Goal: Register for event/course

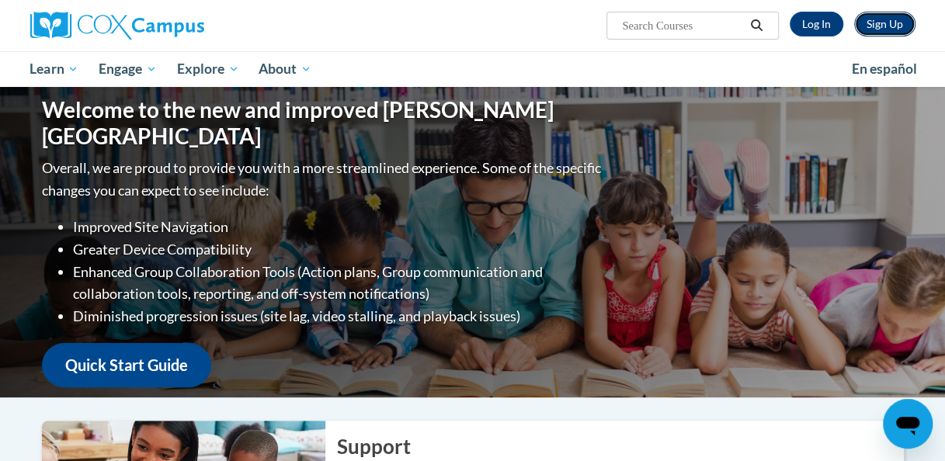
click at [889, 26] on link "Sign Up" at bounding box center [885, 24] width 61 height 25
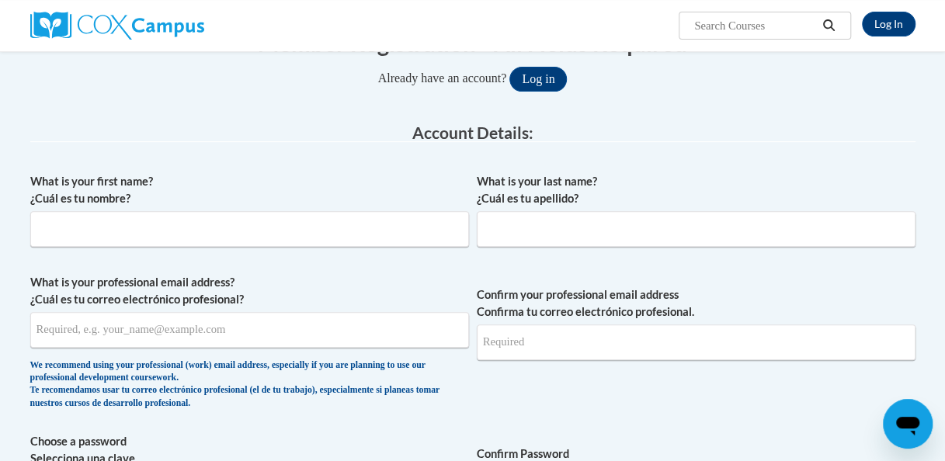
scroll to position [233, 0]
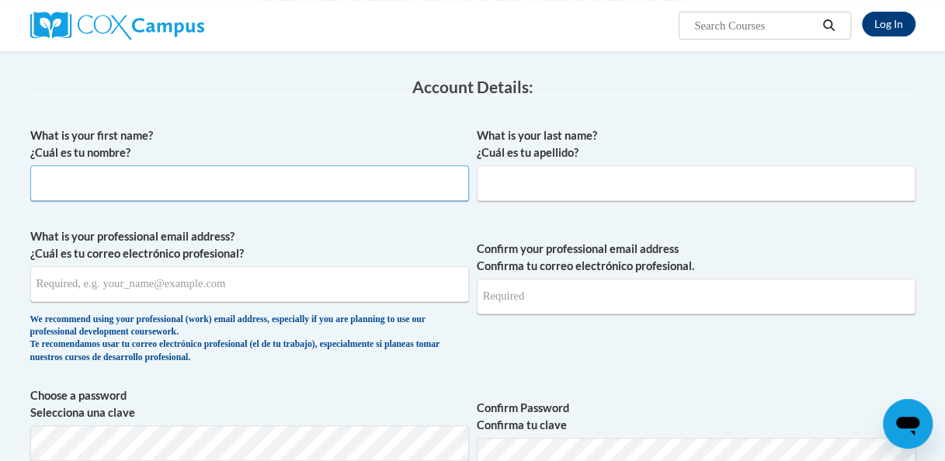
click at [71, 176] on input "What is your first name? ¿Cuál es tu nombre?" at bounding box center [249, 183] width 439 height 36
type input "Abbey"
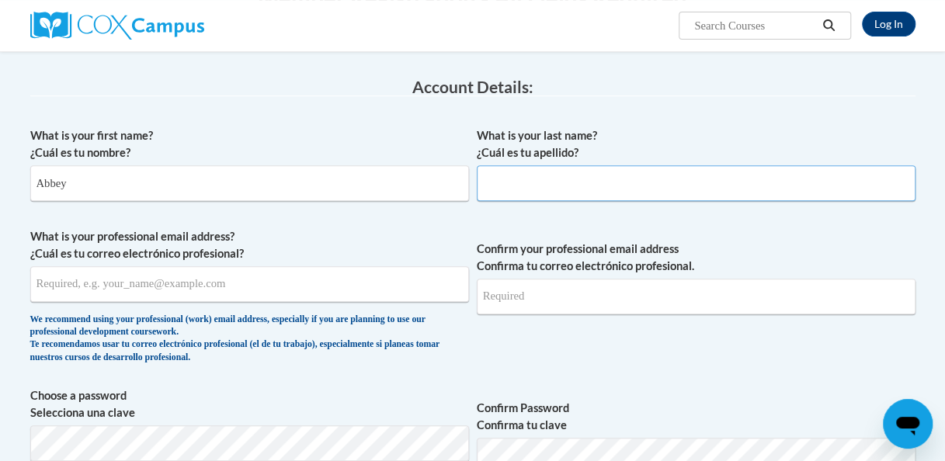
click at [643, 187] on input "What is your last name? ¿Cuál es tu apellido?" at bounding box center [696, 183] width 439 height 36
type input "Fencl"
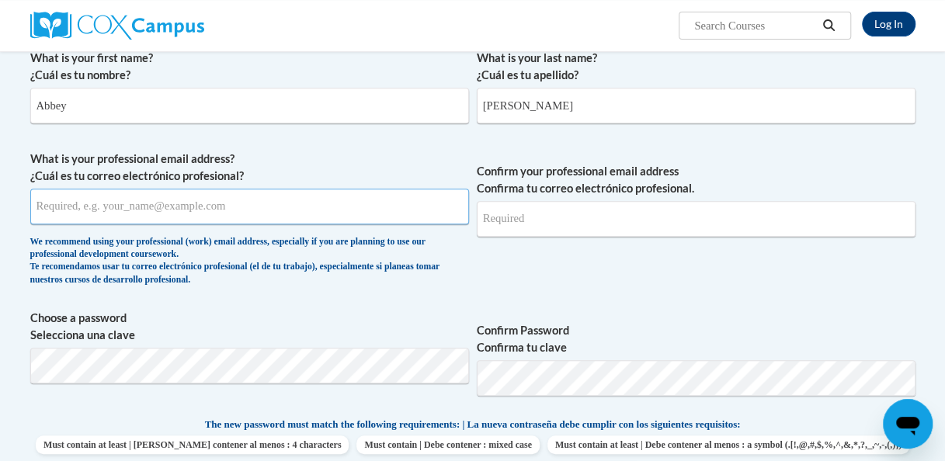
click at [256, 197] on input "What is your professional email address? ¿Cuál es tu correo electrónico profesi…" at bounding box center [249, 207] width 439 height 36
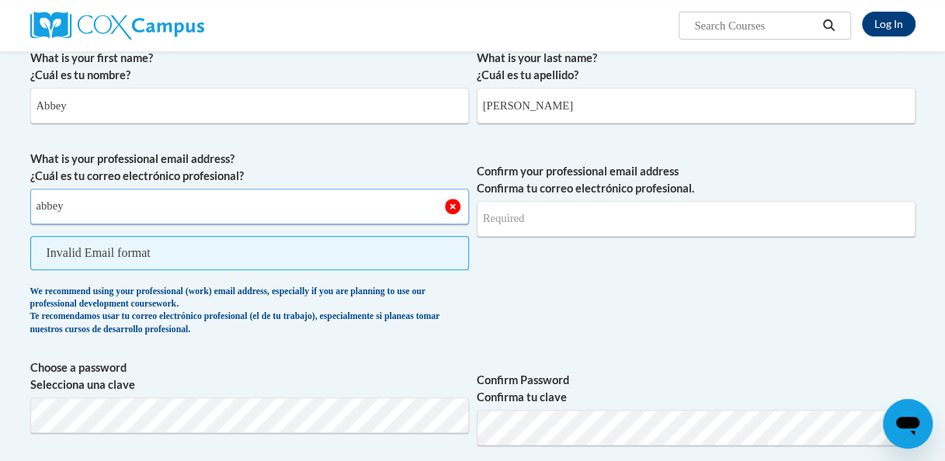
type input "abbey0240@gmail.com"
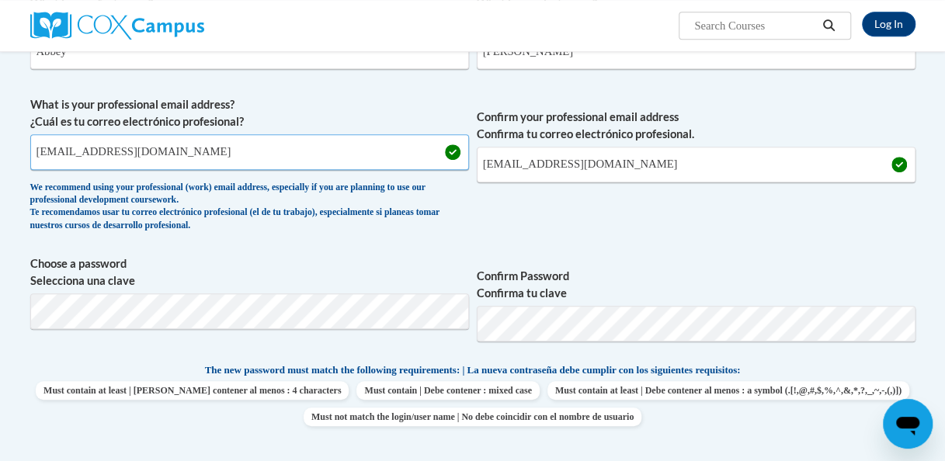
scroll to position [388, 0]
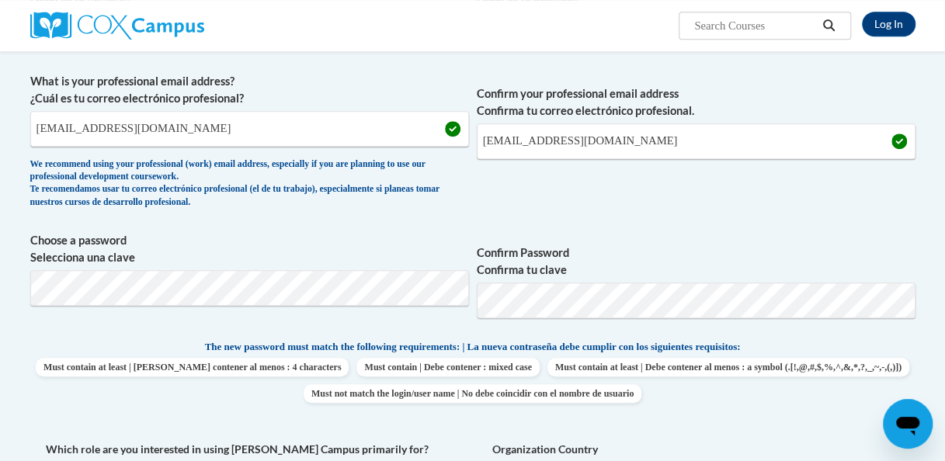
click at [738, 242] on span "Confirm Password Confirma tu clave" at bounding box center [696, 281] width 439 height 99
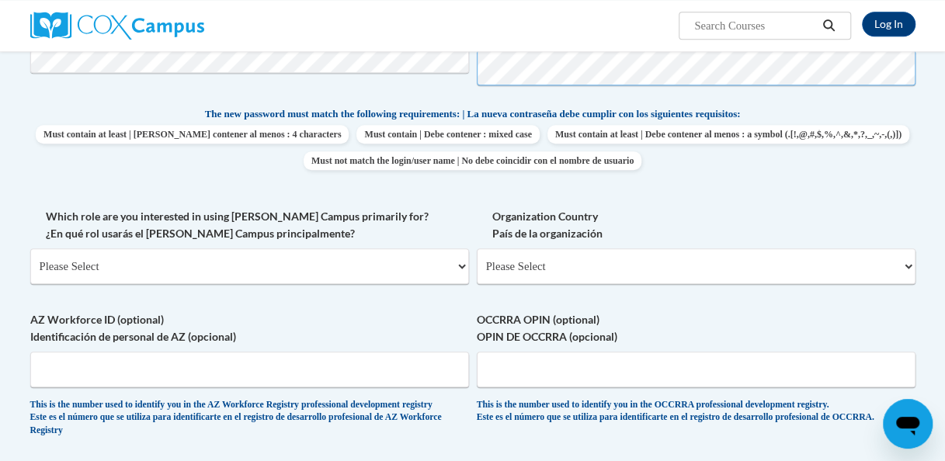
scroll to position [699, 0]
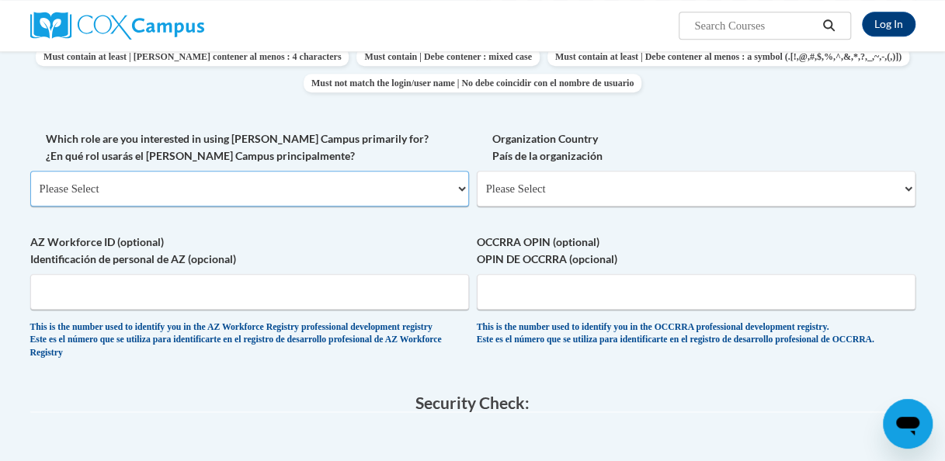
click at [305, 196] on select "Please Select College/University | Colegio/Universidad Community/Nonprofit Part…" at bounding box center [249, 189] width 439 height 36
select select "fbf2d438-af2f-41f8-98f1-81c410e29de3"
click at [30, 171] on select "Please Select College/University | Colegio/Universidad Community/Nonprofit Part…" at bounding box center [249, 189] width 439 height 36
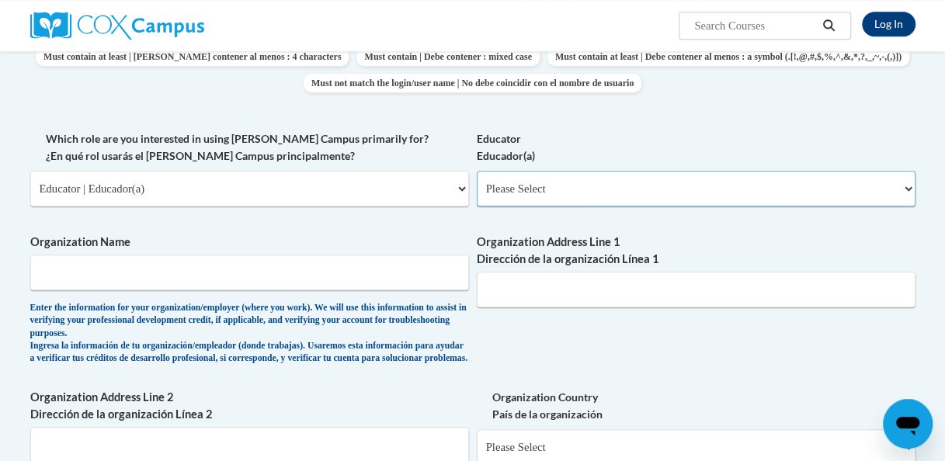
click at [527, 180] on select "Please Select Early Learning/Daycare Teacher/Family Home Care Provider | Maestr…" at bounding box center [696, 189] width 439 height 36
select select "5e2af403-4f2c-4e49-a02f-103e55d7b75b"
click at [477, 171] on select "Please Select Early Learning/Daycare Teacher/Family Home Care Provider | Maestr…" at bounding box center [696, 189] width 439 height 36
click at [500, 199] on select "Please Select Early Learning/Daycare Teacher/Family Home Care Provider | Maestr…" at bounding box center [696, 189] width 439 height 36
click at [559, 144] on label "Educator Educador(a)" at bounding box center [696, 148] width 439 height 34
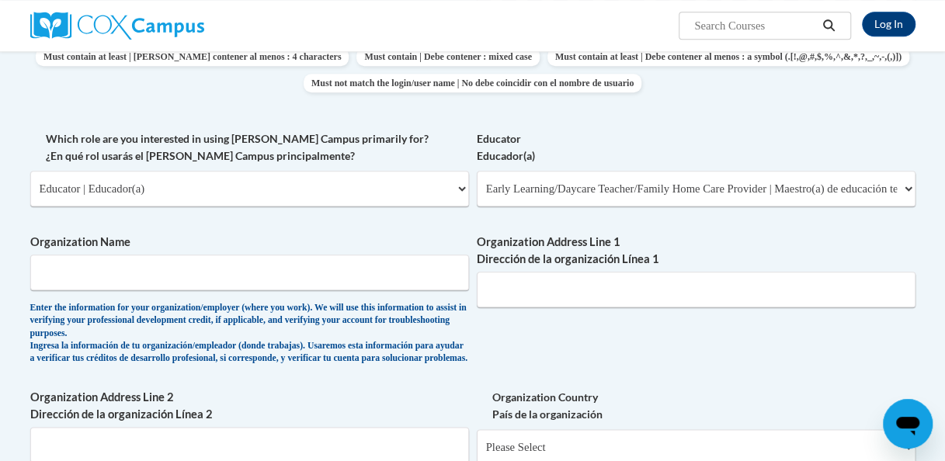
click at [559, 171] on select "Please Select Early Learning/Daycare Teacher/Family Home Care Provider | Maestr…" at bounding box center [696, 189] width 439 height 36
click at [226, 264] on input "Organization Name" at bounding box center [249, 273] width 439 height 36
type input "Kessel Kids"
type input "1135 Canterbury St"
type input "Cresco"
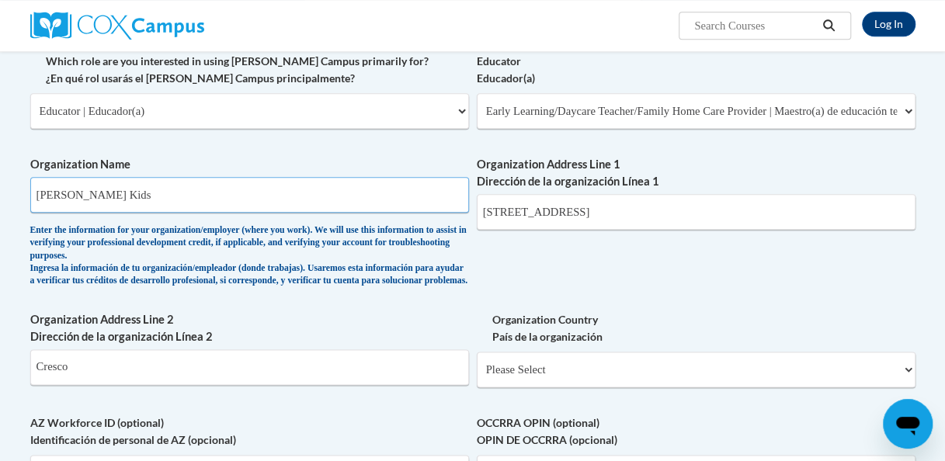
scroll to position [855, 0]
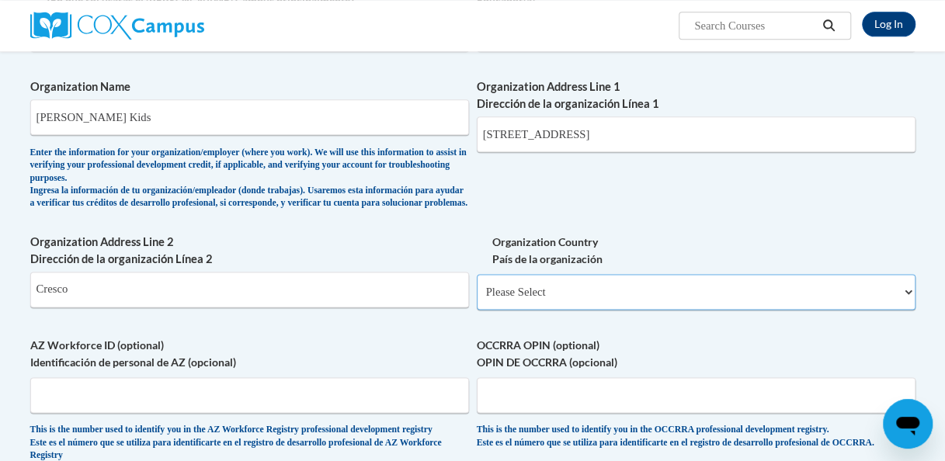
click at [553, 305] on select "Please Select United States | Estados Unidos Outside of the United States | Fue…" at bounding box center [696, 292] width 439 height 36
select select "ad49bcad-a171-4b2e-b99c-48b446064914"
click at [477, 286] on select "Please Select United States | Estados Unidos Outside of the United States | Fue…" at bounding box center [696, 292] width 439 height 36
select select
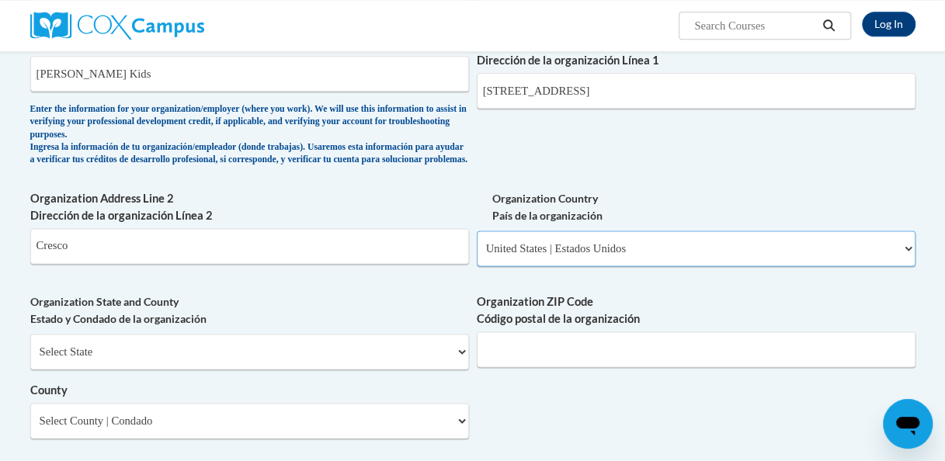
scroll to position [932, 0]
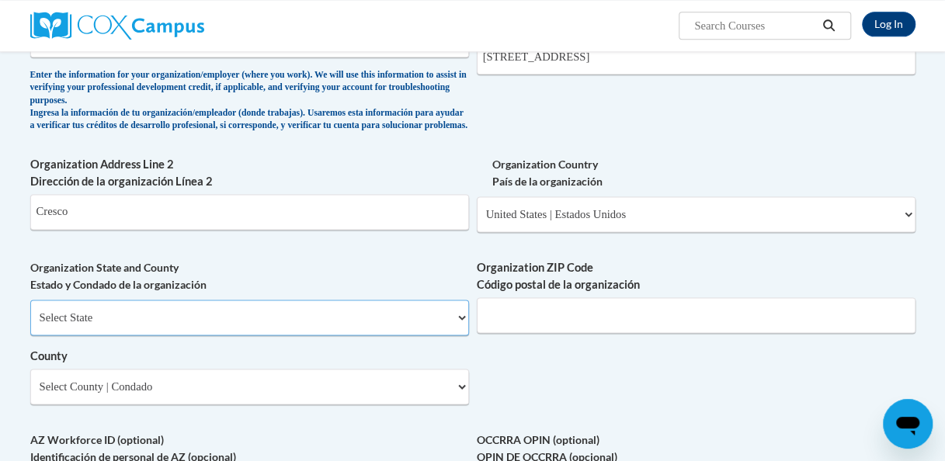
click at [328, 326] on select "Select State Alabama Alaska Arizona Arkansas California Colorado Connecticut De…" at bounding box center [249, 318] width 439 height 36
select select "Iowa"
click at [30, 312] on select "Select State Alabama Alaska Arizona Arkansas California Colorado Connecticut De…" at bounding box center [249, 318] width 439 height 36
click at [537, 332] on input "Organization ZIP Code Código postal de la organización" at bounding box center [696, 316] width 439 height 36
type input "52136"
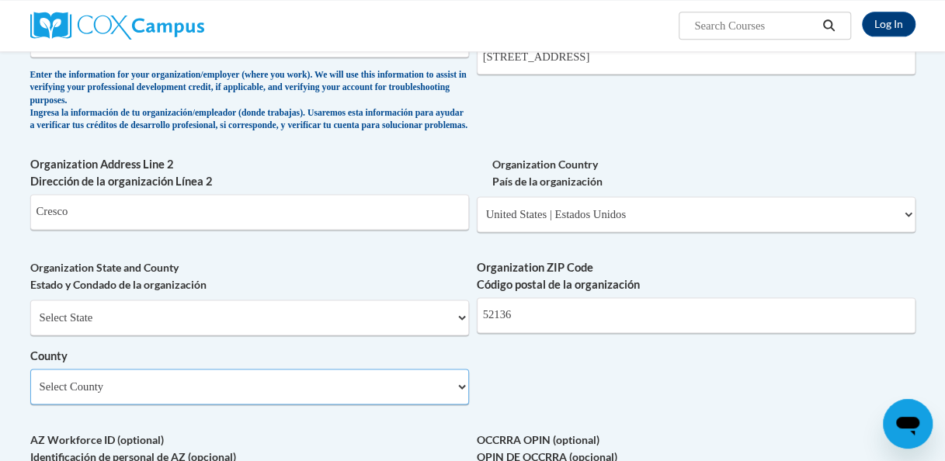
select select "Howard"
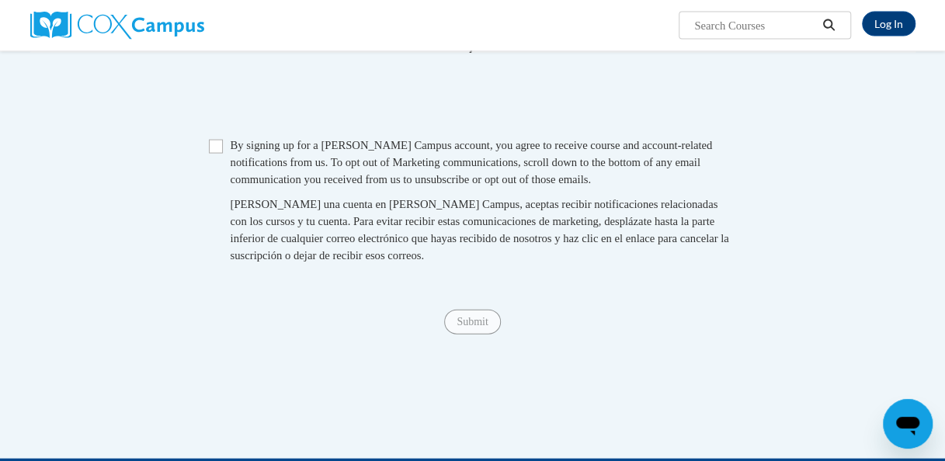
scroll to position [1457, 0]
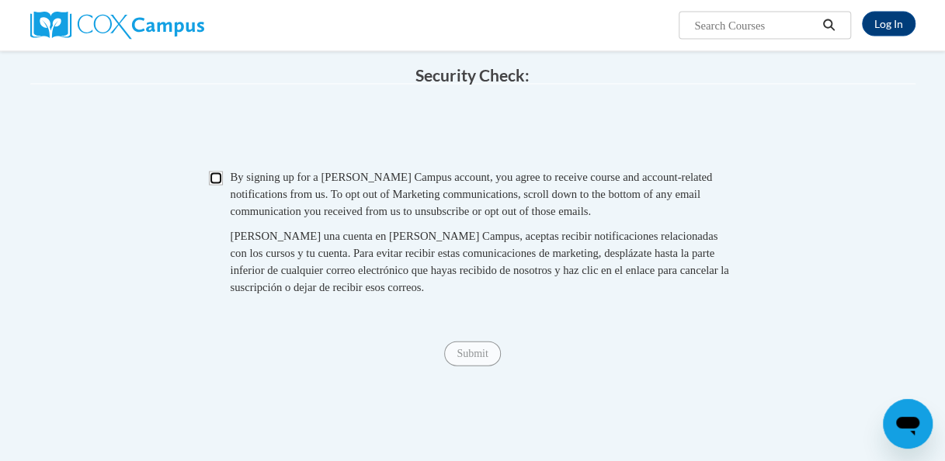
click at [214, 186] on input "Checkbox" at bounding box center [216, 179] width 14 height 14
checkbox input "true"
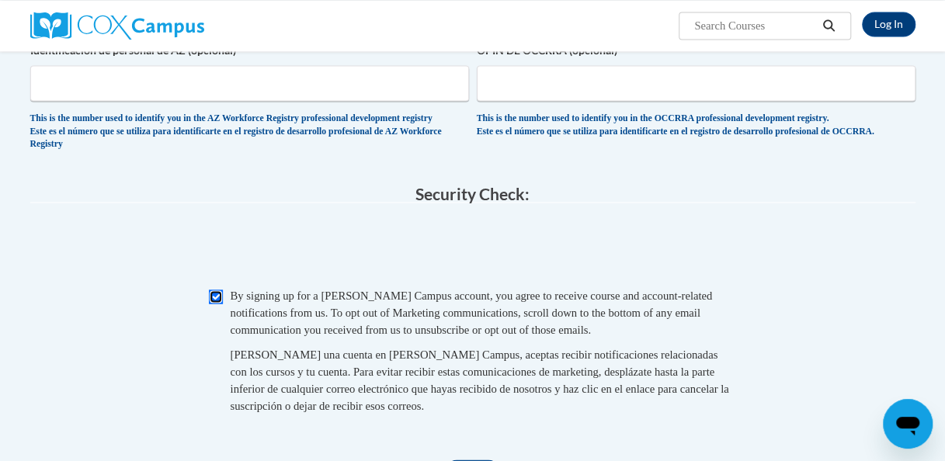
scroll to position [1631, 0]
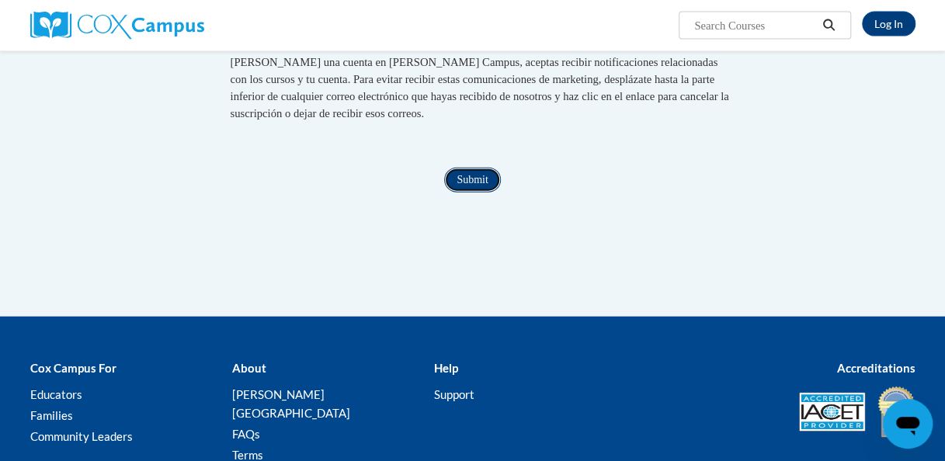
click at [472, 193] on input "Submit" at bounding box center [472, 180] width 56 height 25
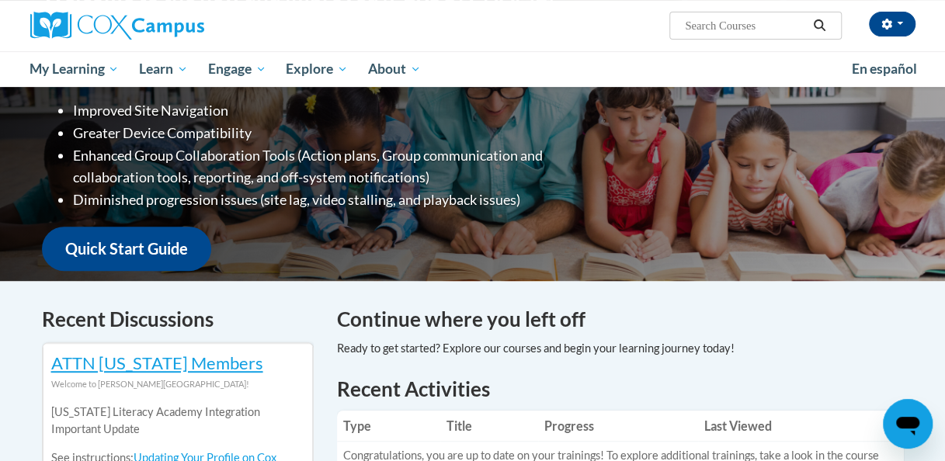
scroll to position [233, 0]
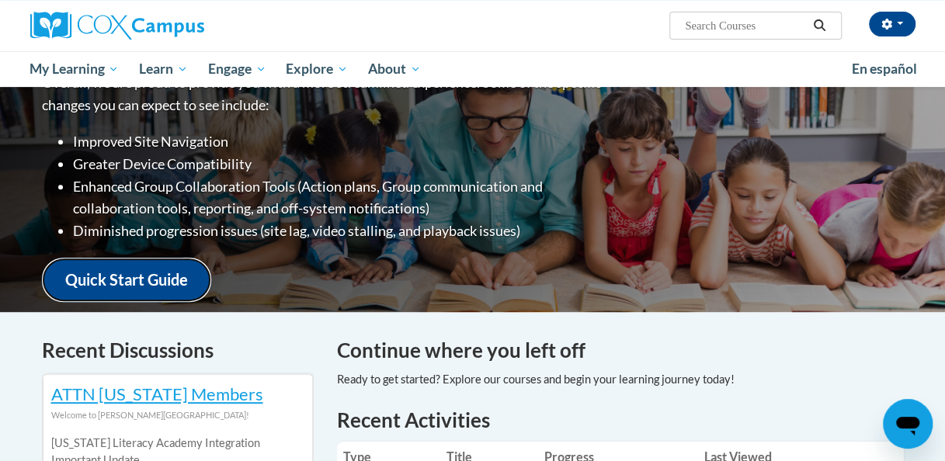
click at [96, 264] on link "Quick Start Guide" at bounding box center [126, 280] width 169 height 44
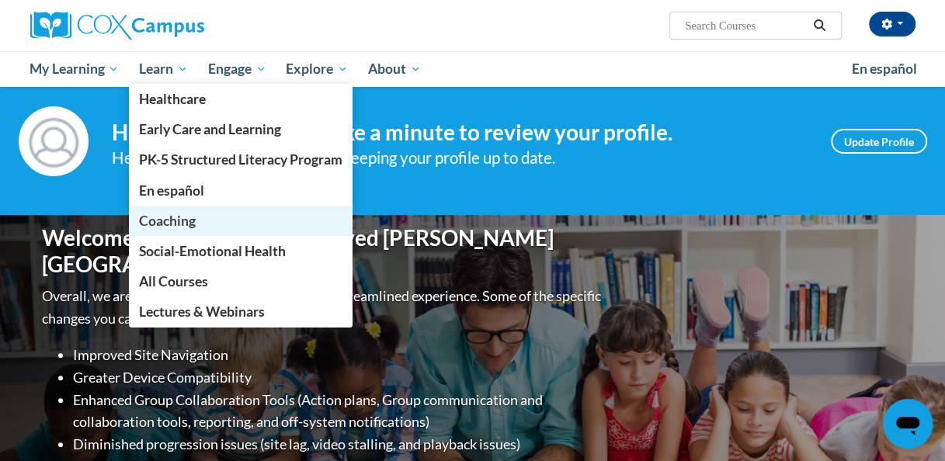
scroll to position [0, 0]
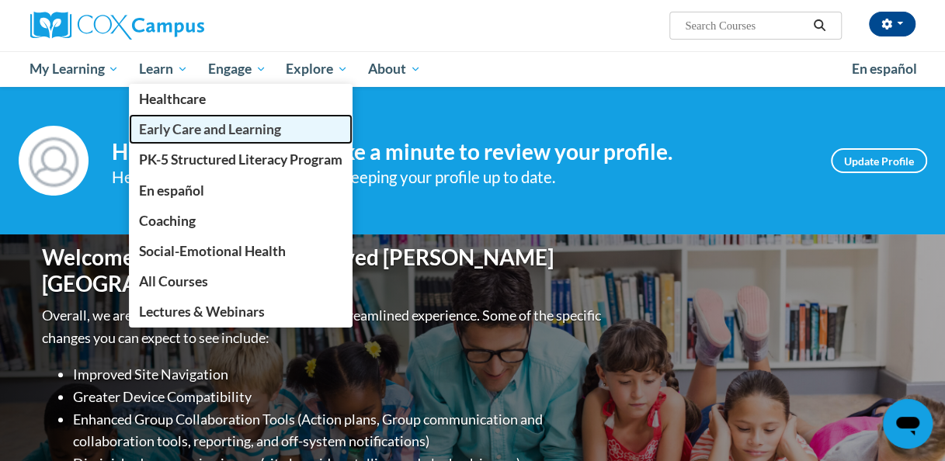
click at [222, 124] on span "Early Care and Learning" at bounding box center [210, 129] width 142 height 16
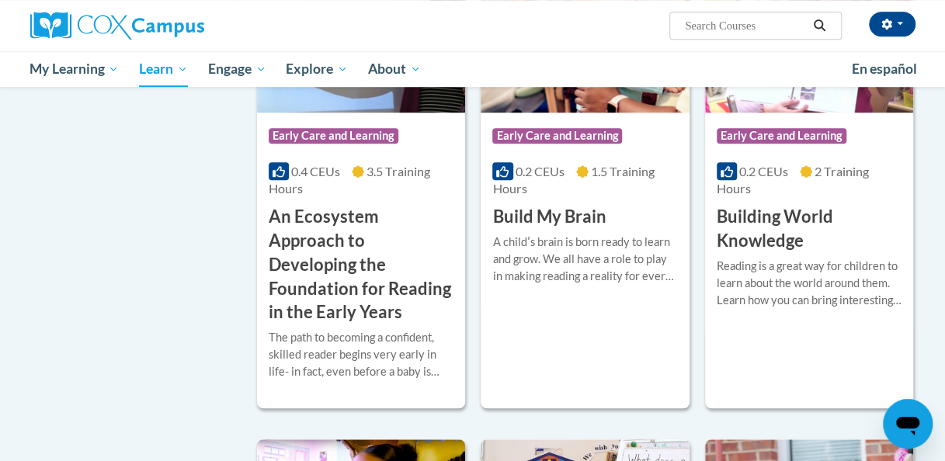
scroll to position [621, 0]
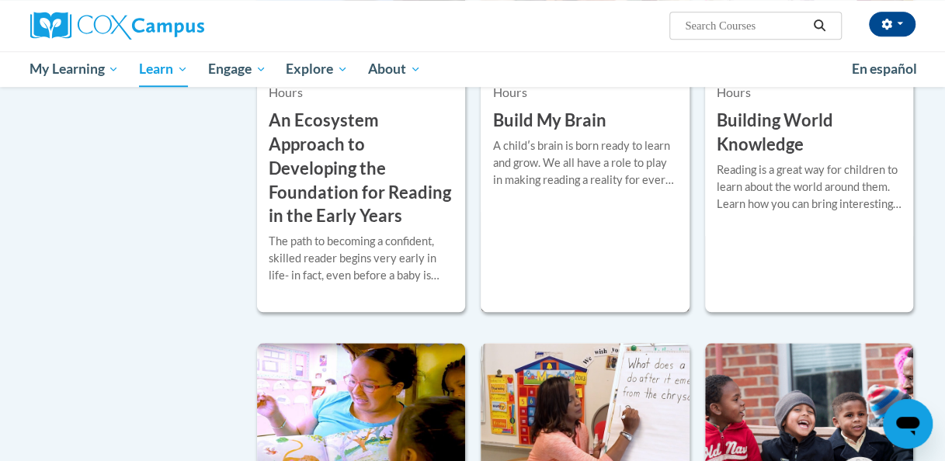
click at [535, 152] on div "A childʹs brain is born ready to learn and grow. We all have a role to play in …" at bounding box center [585, 162] width 185 height 51
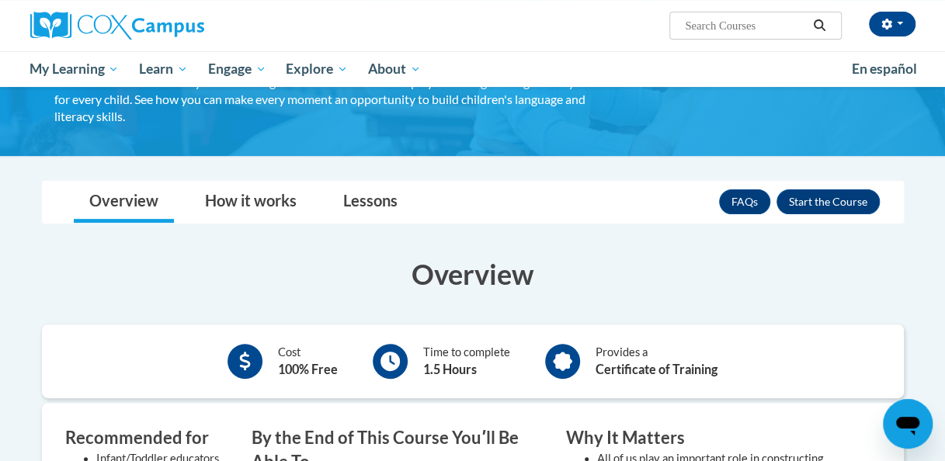
scroll to position [155, 0]
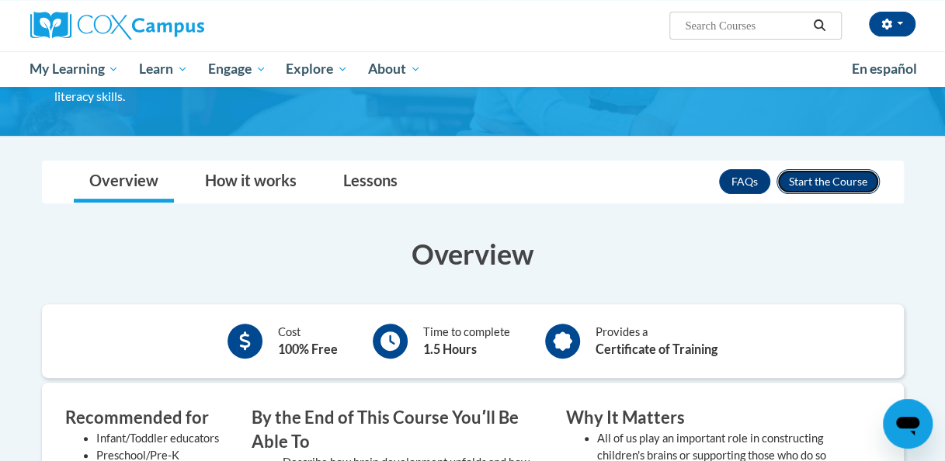
click at [867, 179] on button "Enroll" at bounding box center [828, 181] width 103 height 25
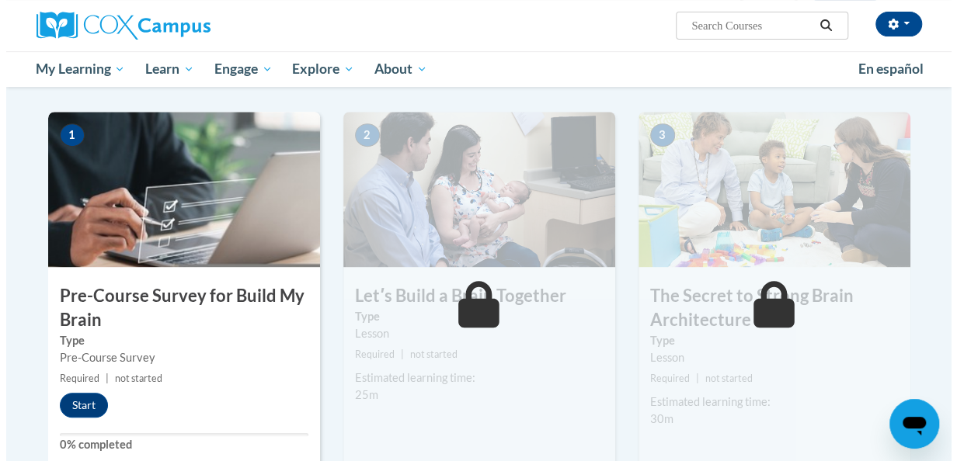
scroll to position [311, 0]
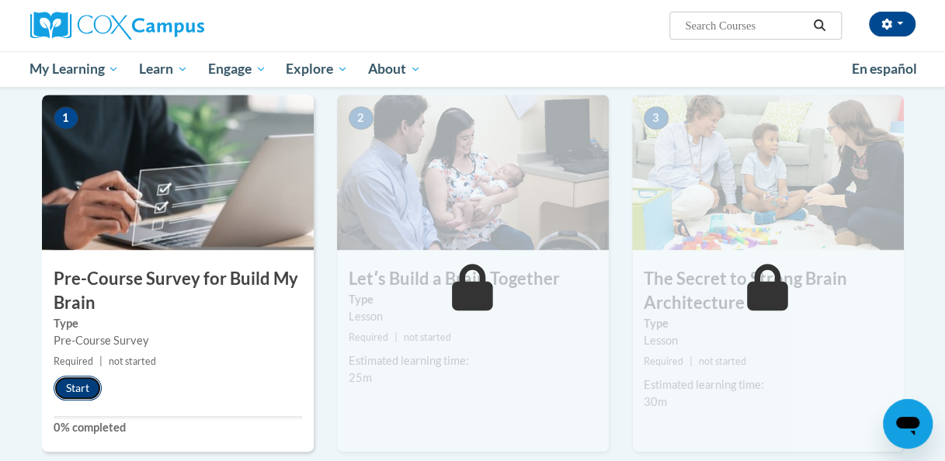
click at [85, 385] on button "Start" at bounding box center [78, 388] width 48 height 25
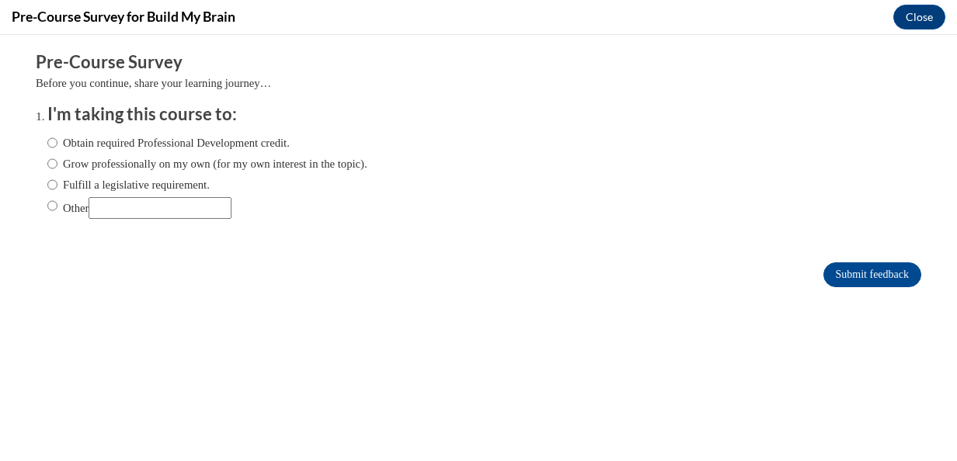
scroll to position [0, 0]
click at [47, 137] on input "Obtain required Professional Development credit." at bounding box center [52, 142] width 10 height 17
radio input "true"
click at [858, 279] on input "Submit feedback" at bounding box center [872, 275] width 98 height 25
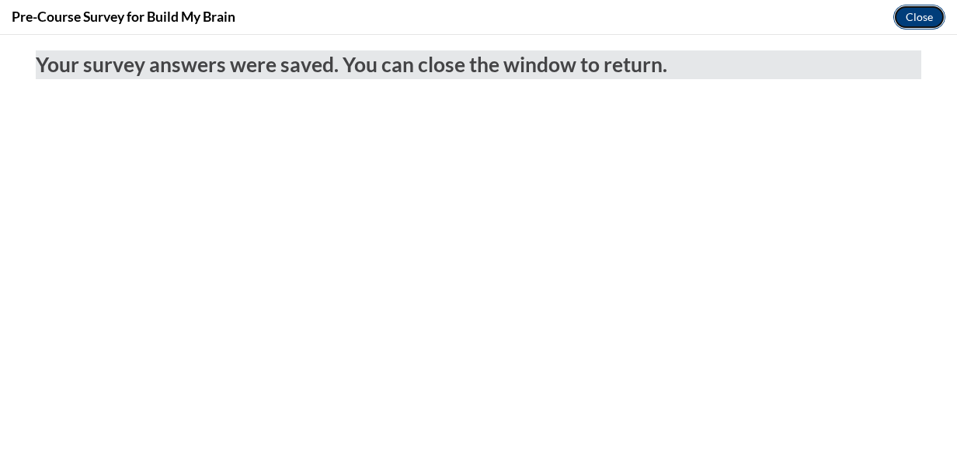
click at [910, 16] on button "Close" at bounding box center [919, 17] width 52 height 25
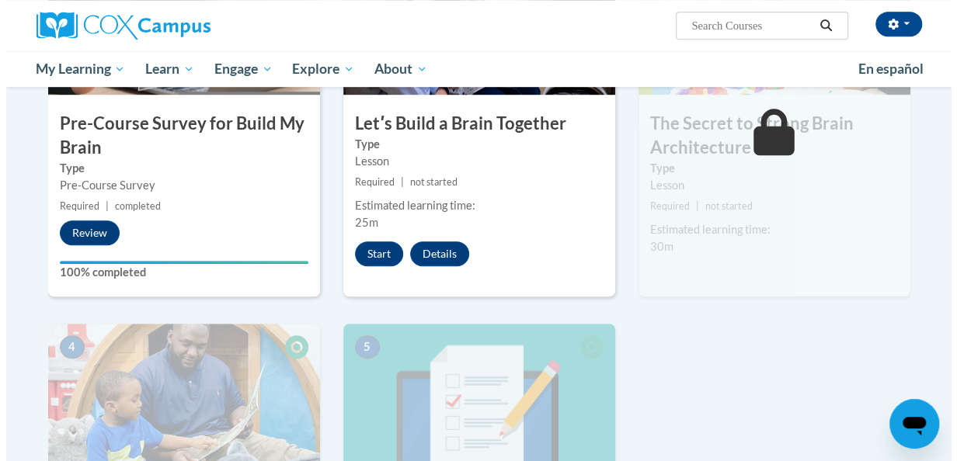
scroll to position [388, 0]
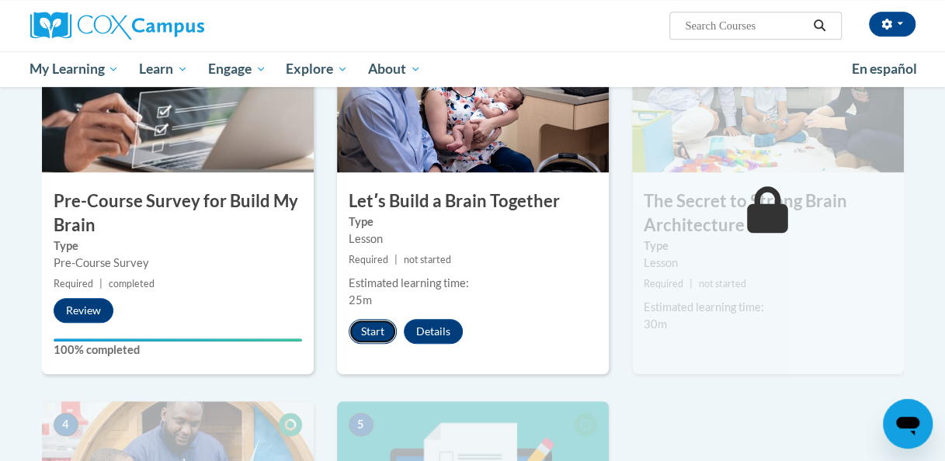
click at [353, 329] on button "Start" at bounding box center [373, 331] width 48 height 25
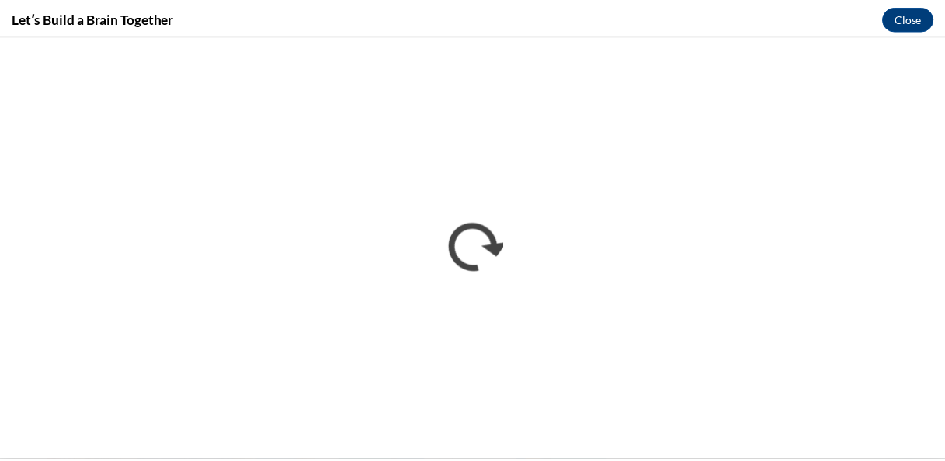
scroll to position [0, 0]
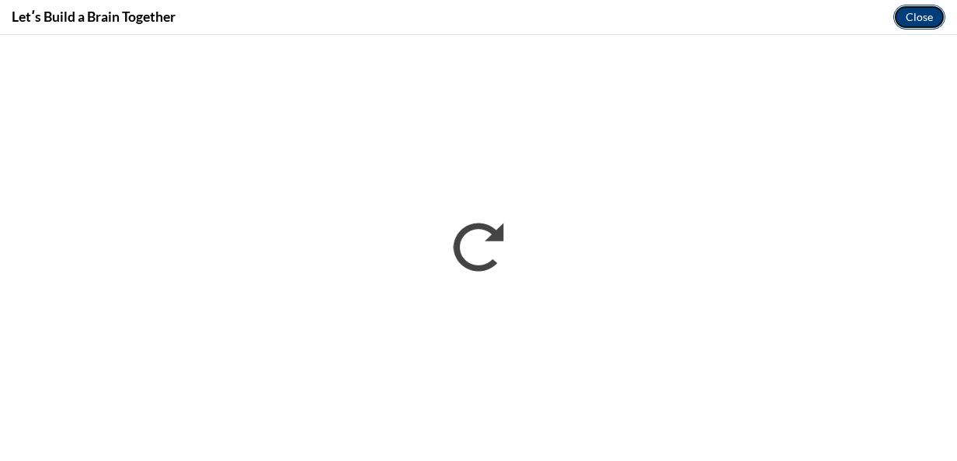
click at [911, 21] on button "Close" at bounding box center [919, 17] width 52 height 25
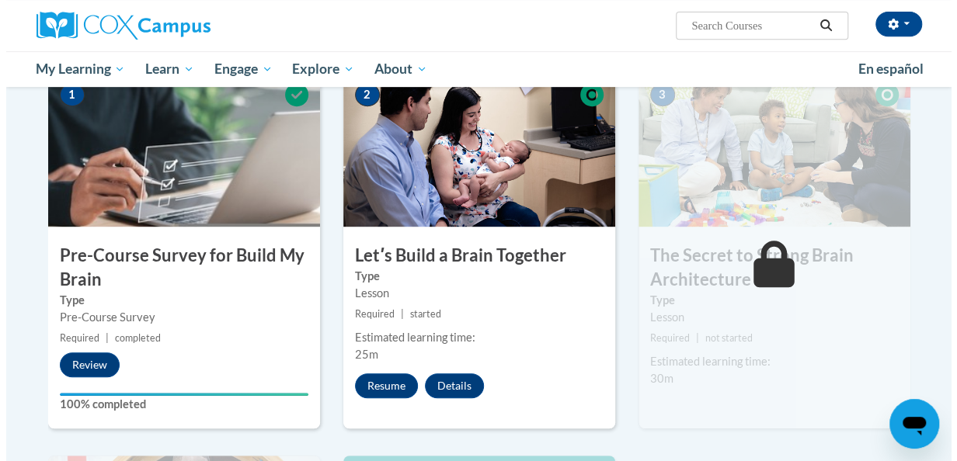
scroll to position [311, 0]
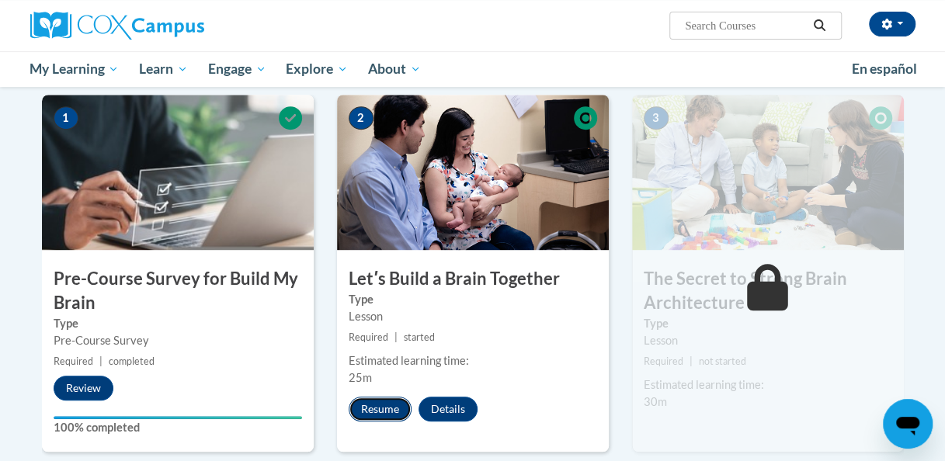
click at [384, 402] on button "Resume" at bounding box center [380, 409] width 63 height 25
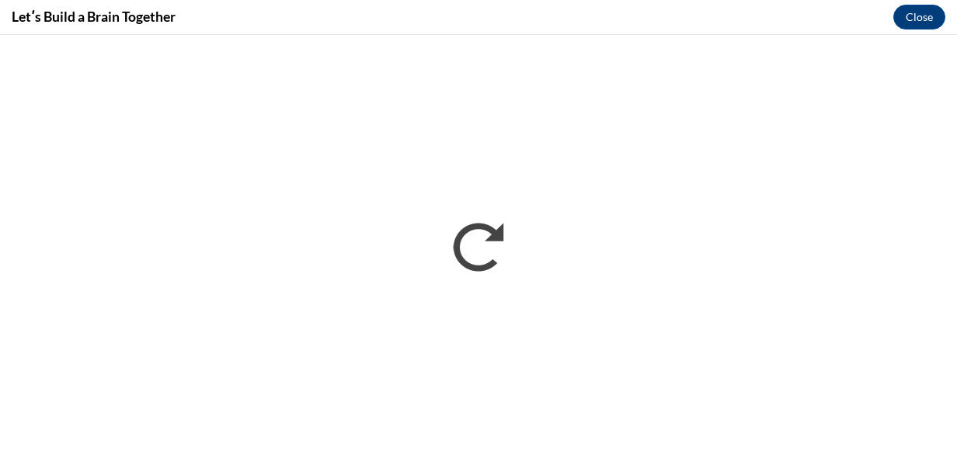
scroll to position [0, 0]
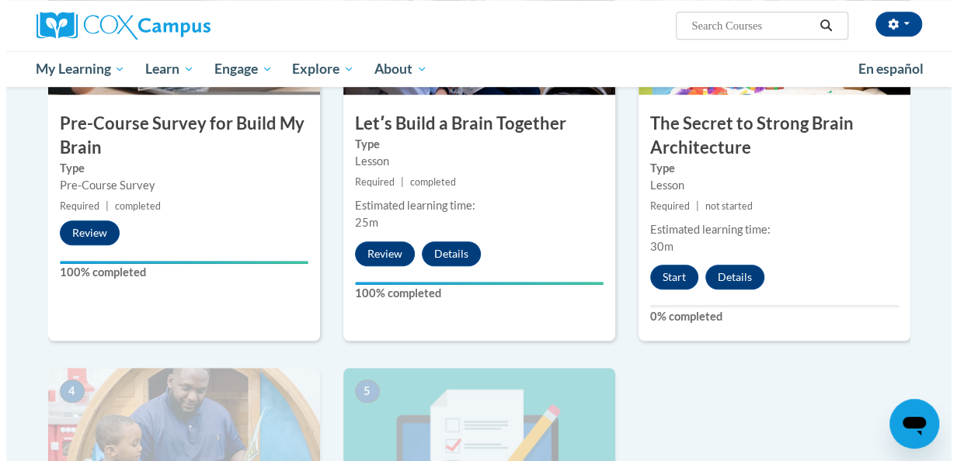
scroll to position [388, 0]
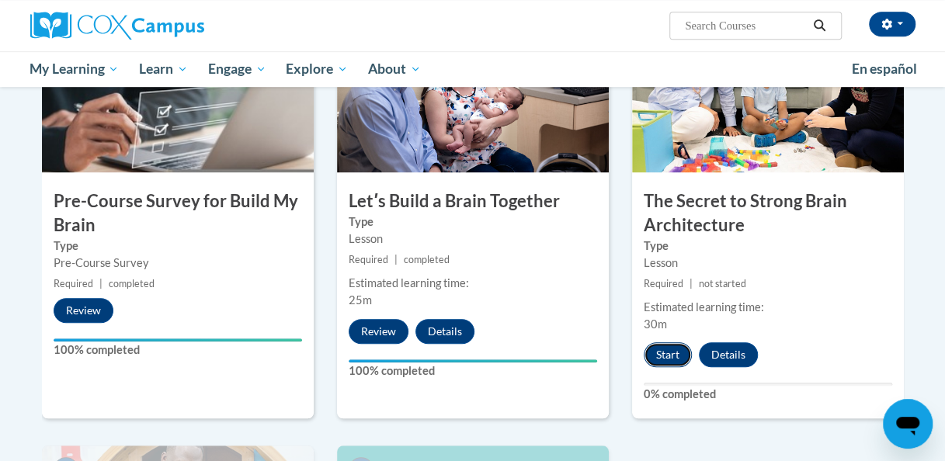
click at [668, 343] on button "Start" at bounding box center [668, 355] width 48 height 25
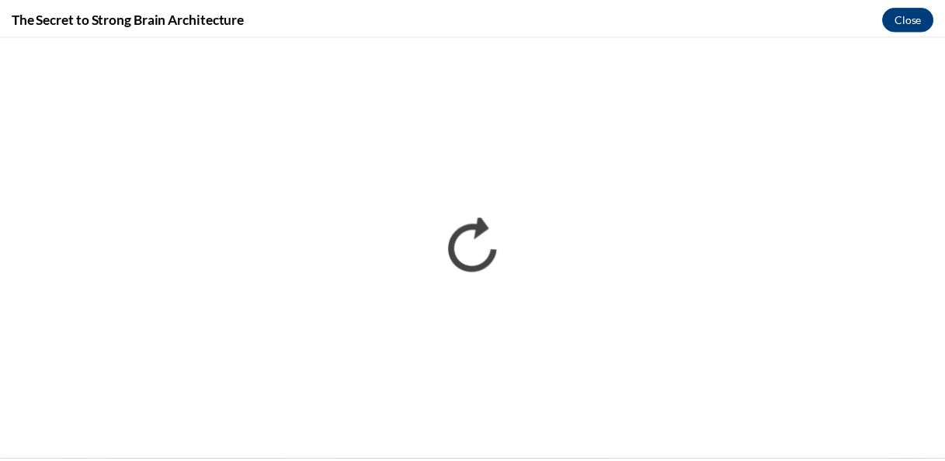
scroll to position [0, 0]
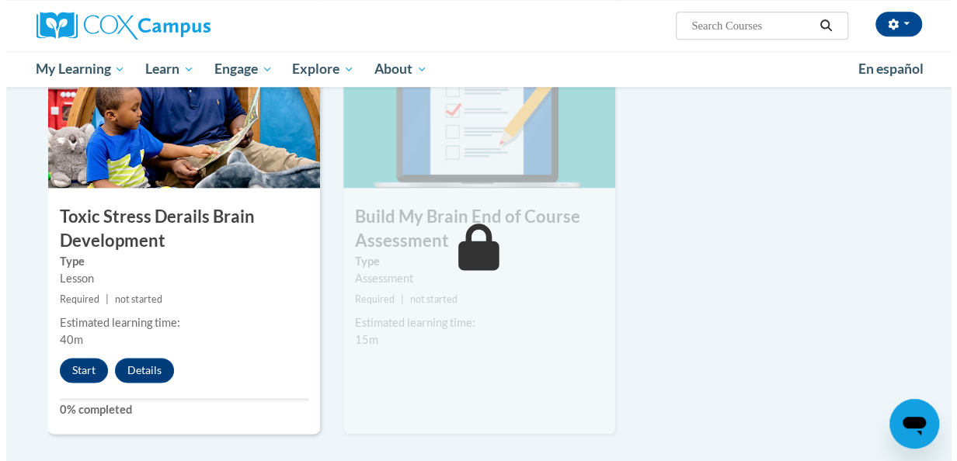
scroll to position [855, 0]
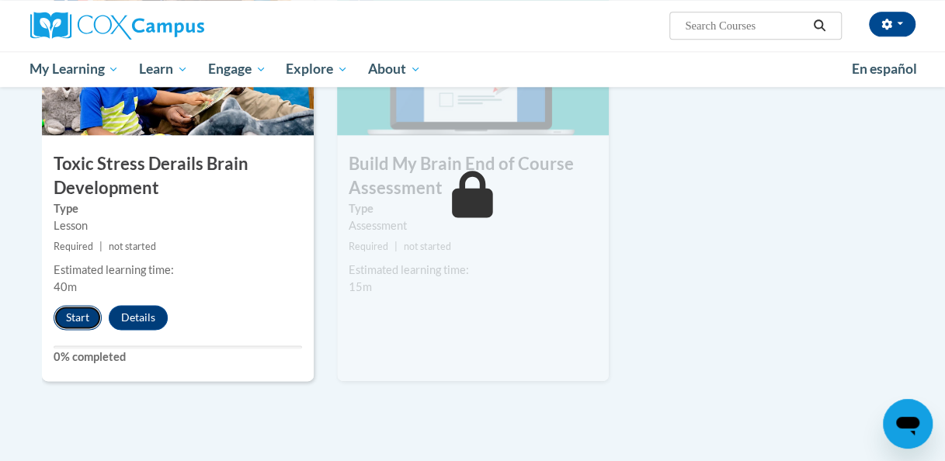
click at [79, 318] on button "Start" at bounding box center [78, 317] width 48 height 25
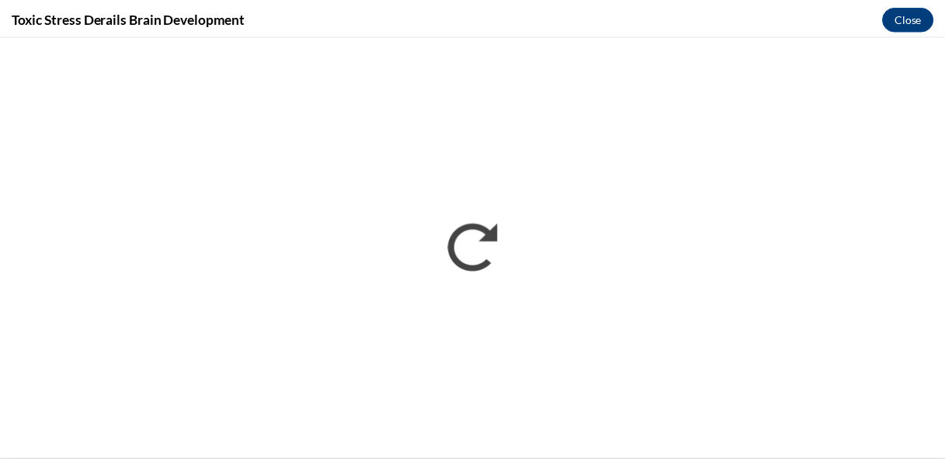
scroll to position [0, 0]
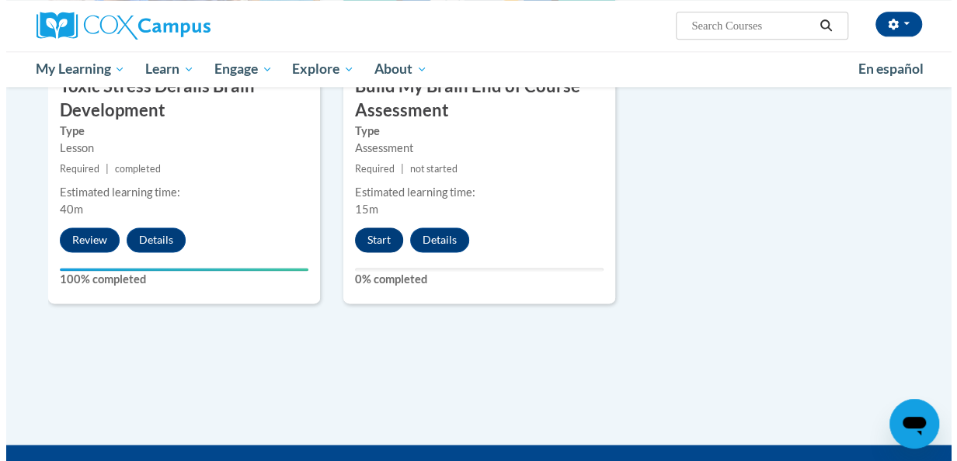
scroll to position [855, 0]
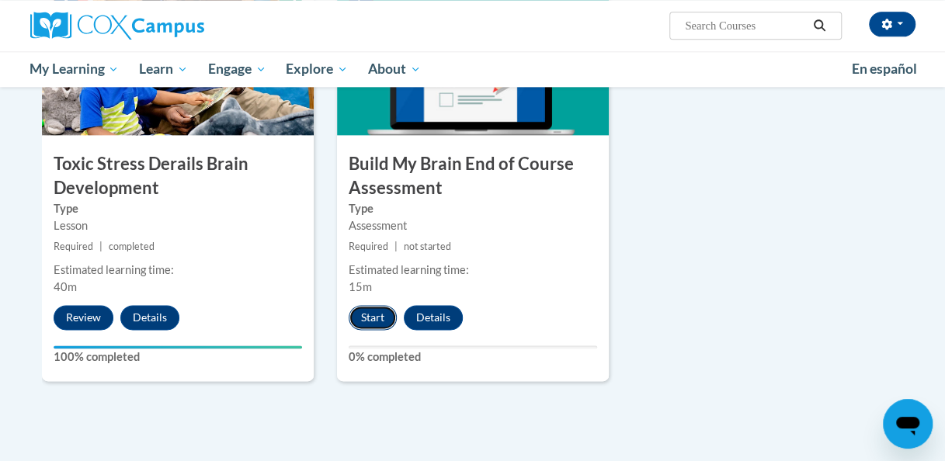
click at [378, 322] on button "Start" at bounding box center [373, 317] width 48 height 25
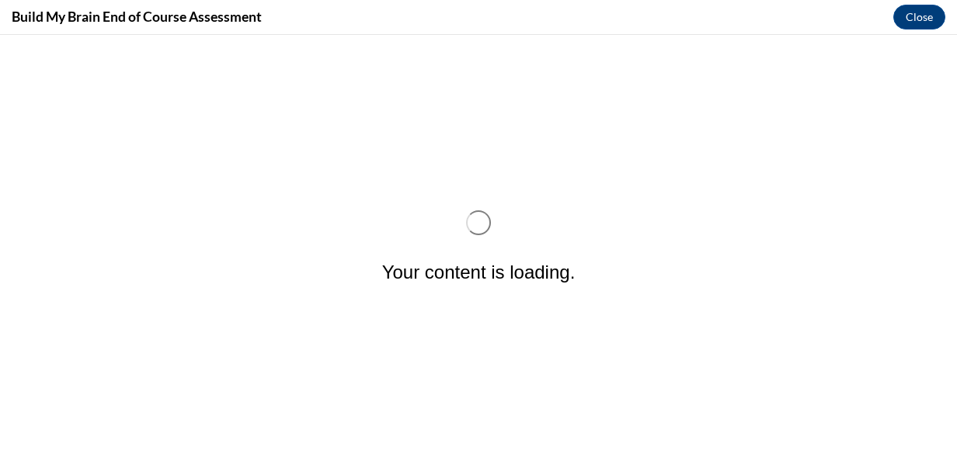
scroll to position [0, 0]
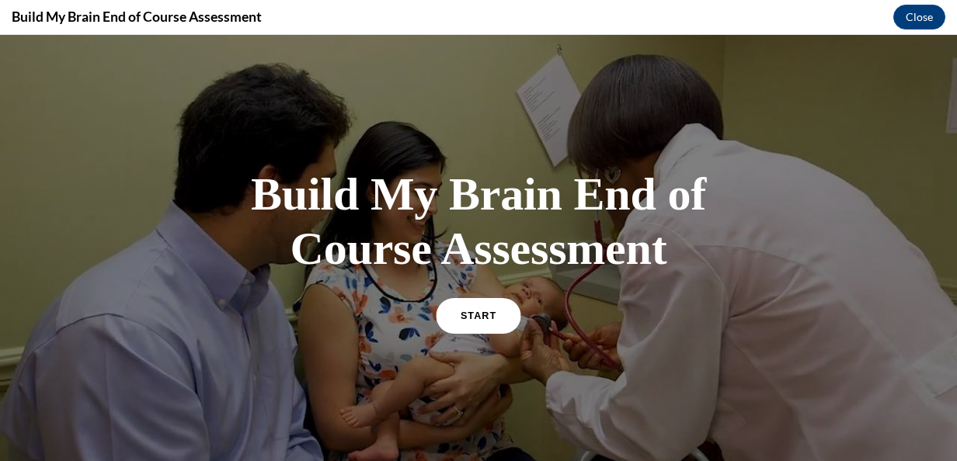
click at [472, 318] on span "START" at bounding box center [479, 316] width 36 height 12
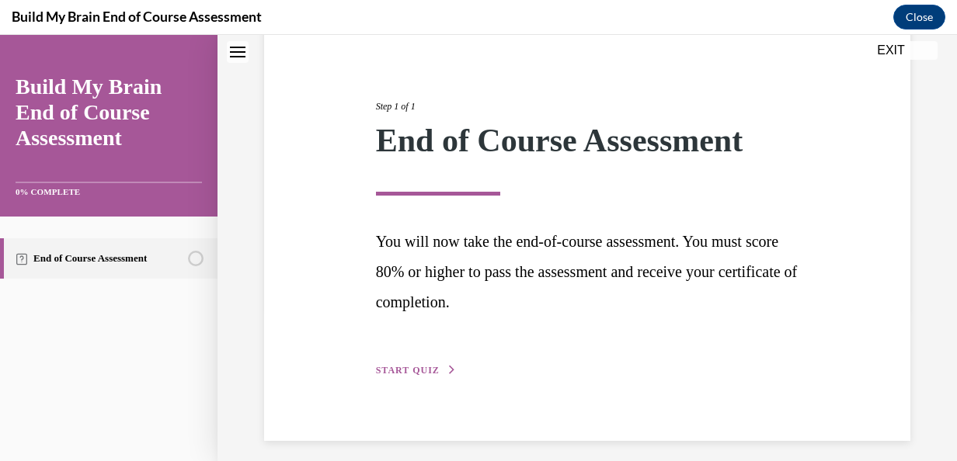
scroll to position [162, 0]
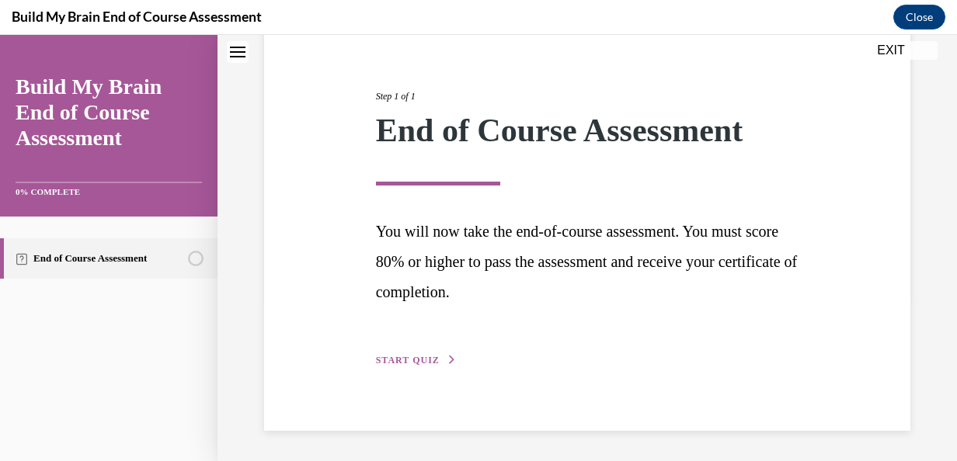
click at [364, 353] on div "Step 1 of 1 End of Course Assessment You will now take the end-of-course assess…" at bounding box center [587, 211] width 447 height 315
click at [384, 359] on span "START QUIZ" at bounding box center [408, 360] width 64 height 11
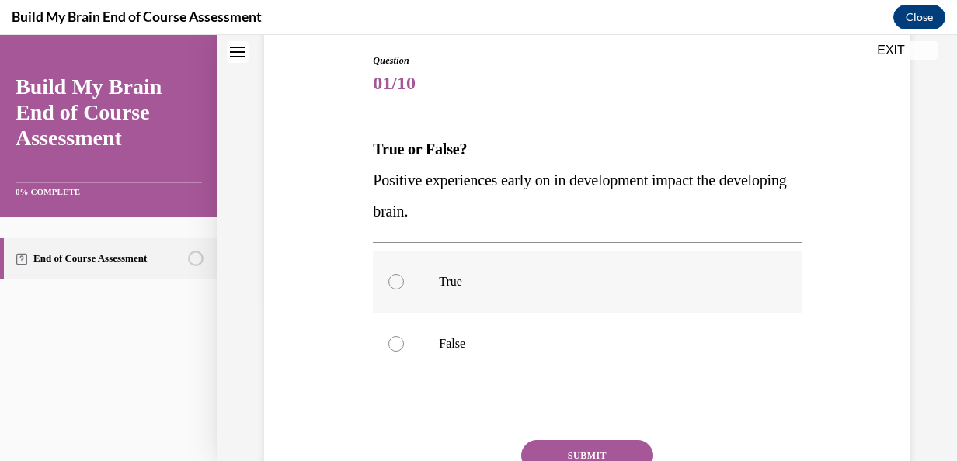
click at [404, 284] on label "True" at bounding box center [587, 282] width 428 height 62
click at [404, 284] on input "True" at bounding box center [396, 282] width 16 height 16
radio input "true"
click at [541, 445] on button "SUBMIT" at bounding box center [587, 455] width 132 height 31
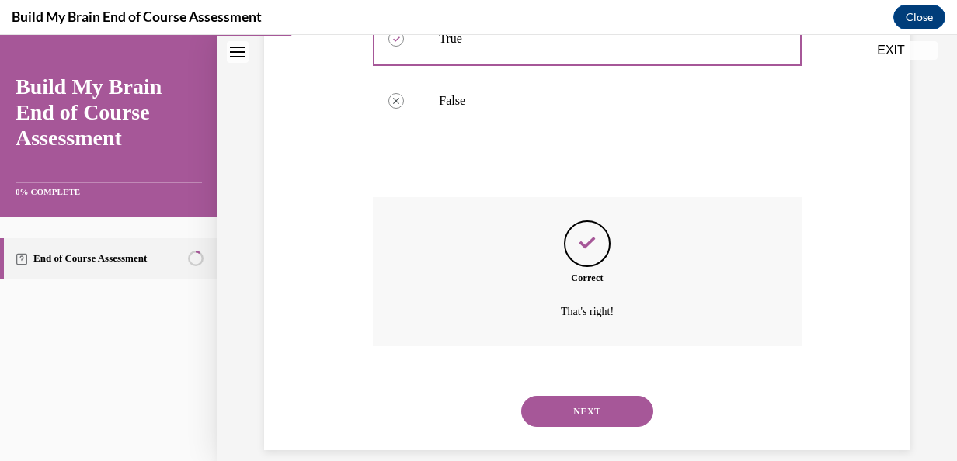
scroll to position [425, 0]
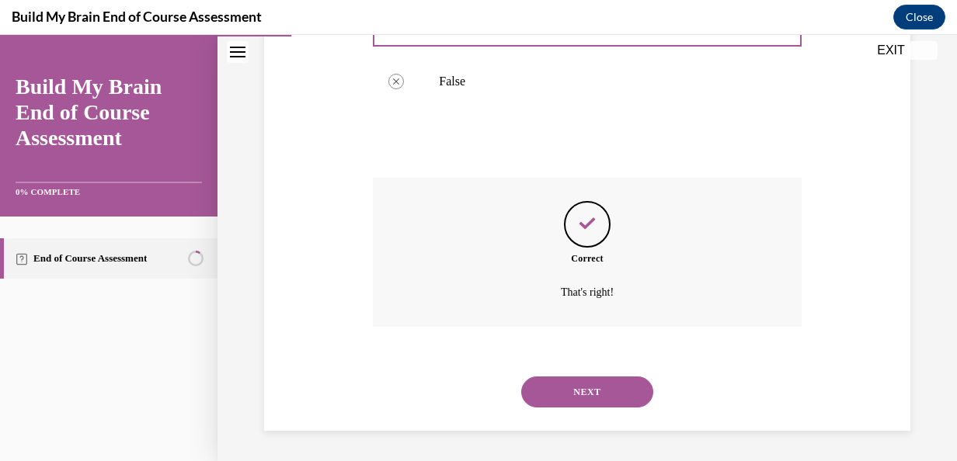
click at [565, 384] on button "NEXT" at bounding box center [587, 392] width 132 height 31
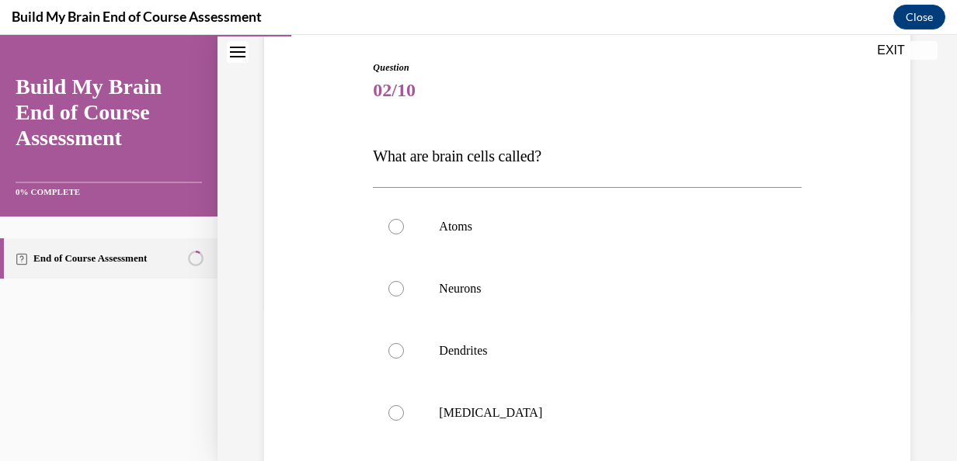
scroll to position [233, 0]
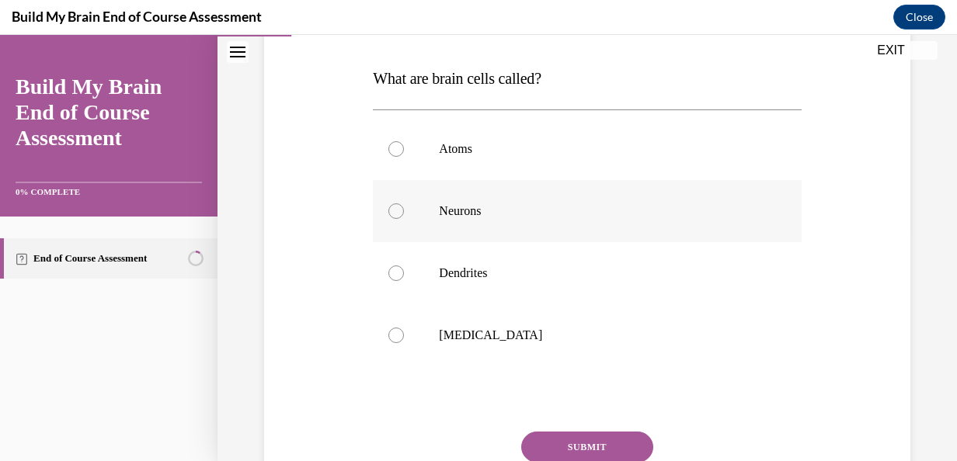
click at [407, 231] on label "Neurons" at bounding box center [587, 211] width 428 height 62
click at [404, 219] on input "Neurons" at bounding box center [396, 212] width 16 height 16
radio input "true"
click at [555, 451] on button "SUBMIT" at bounding box center [587, 447] width 132 height 31
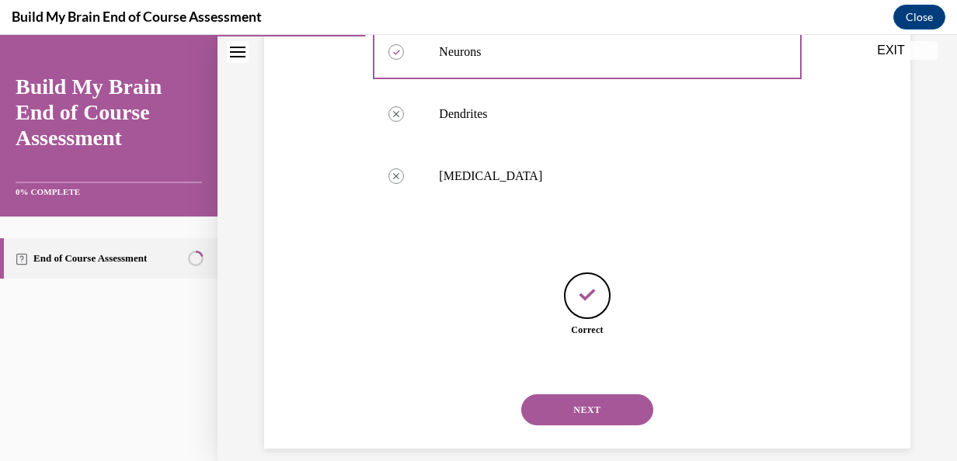
scroll to position [410, 0]
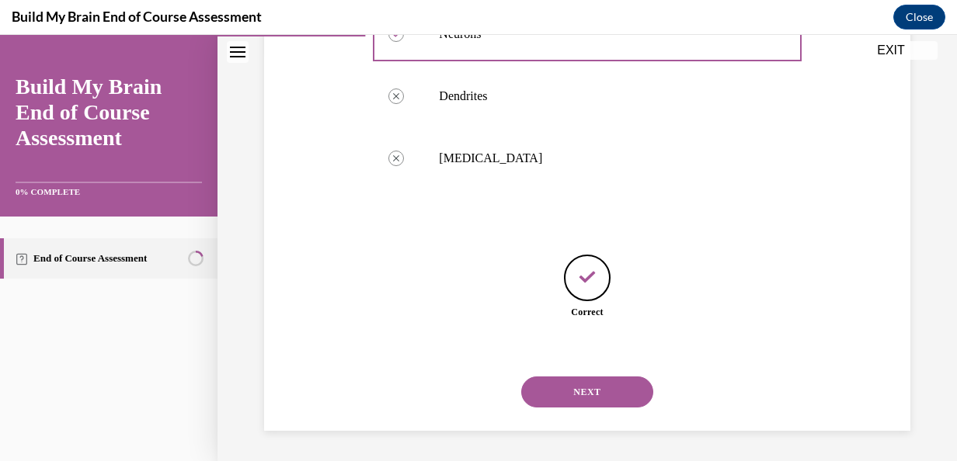
click at [566, 396] on button "NEXT" at bounding box center [587, 392] width 132 height 31
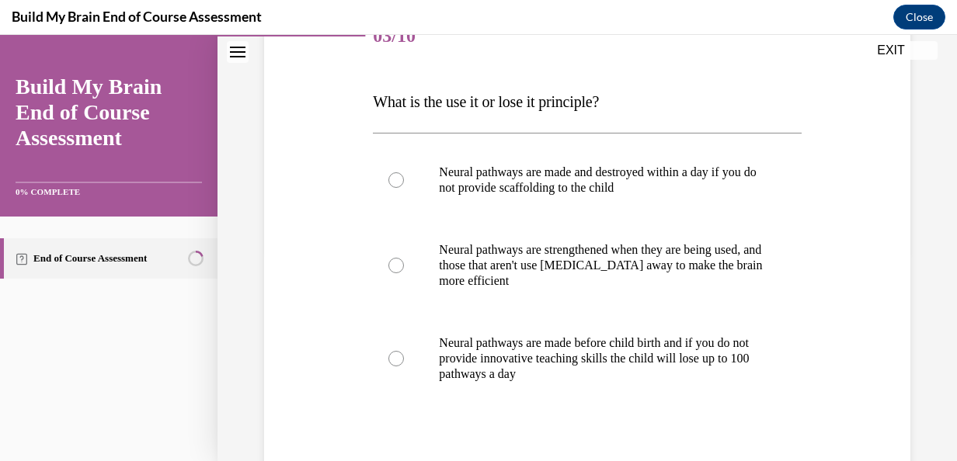
scroll to position [233, 0]
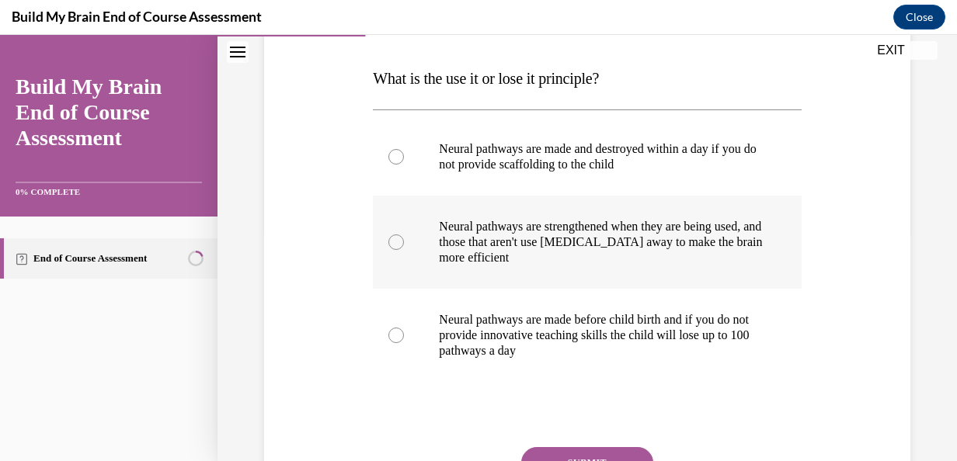
click at [415, 267] on label "Neural pathways are strengthened when they are being used, and those that aren'…" at bounding box center [587, 242] width 428 height 93
click at [404, 250] on input "Neural pathways are strengthened when they are being used, and those that aren'…" at bounding box center [396, 243] width 16 height 16
radio input "true"
click at [572, 451] on button "SUBMIT" at bounding box center [587, 462] width 132 height 31
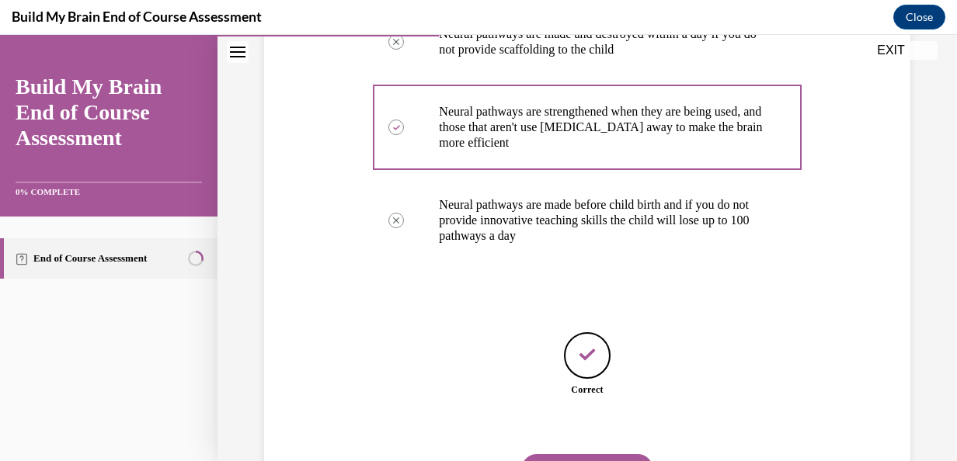
scroll to position [426, 0]
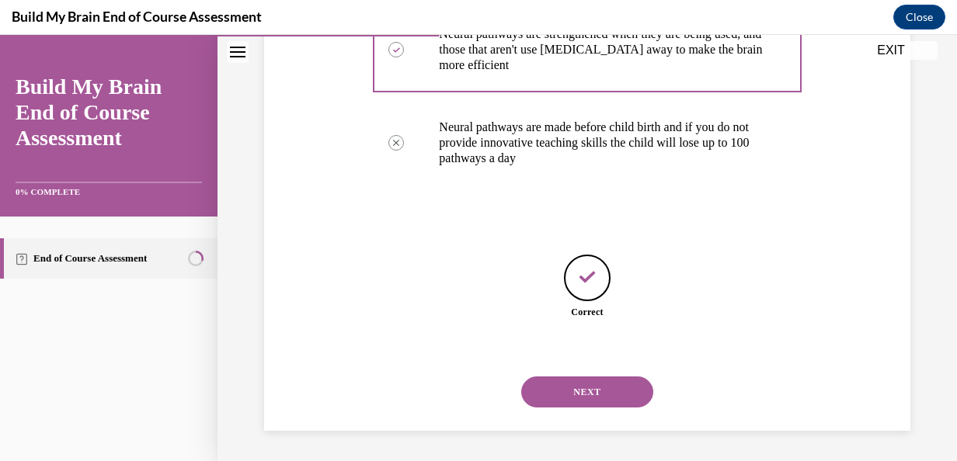
click at [555, 381] on button "NEXT" at bounding box center [587, 392] width 132 height 31
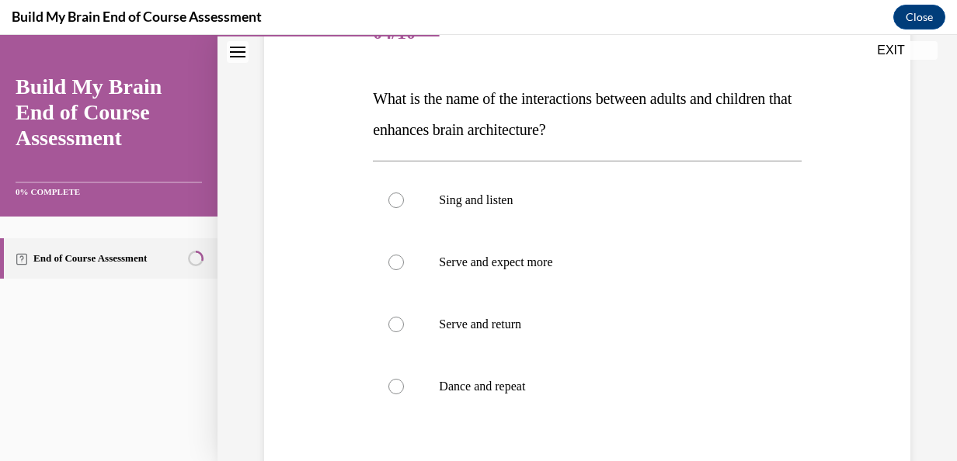
scroll to position [233, 0]
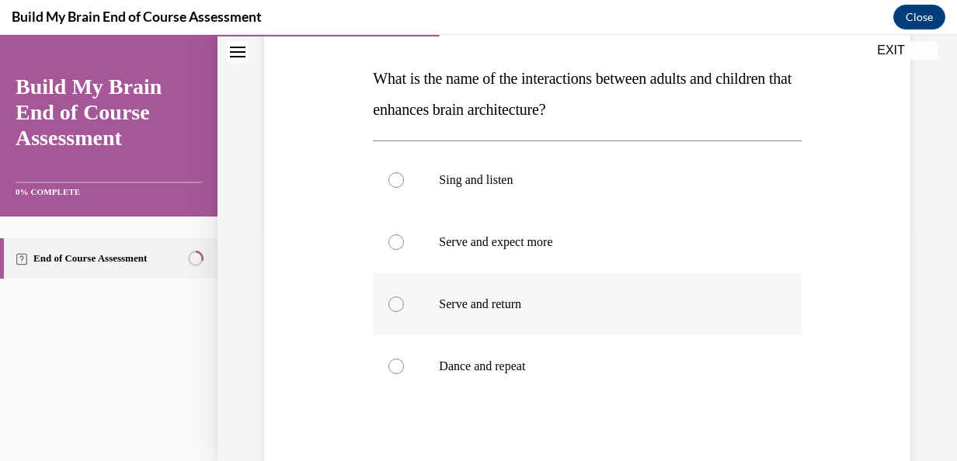
click at [397, 314] on label "Serve and return" at bounding box center [587, 304] width 428 height 62
click at [397, 312] on input "Serve and return" at bounding box center [396, 305] width 16 height 16
radio input "true"
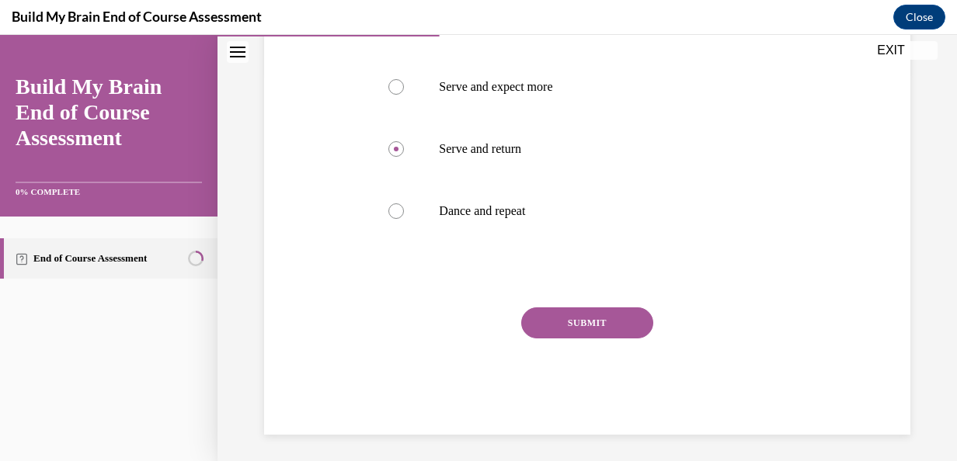
click at [563, 319] on button "SUBMIT" at bounding box center [587, 323] width 132 height 31
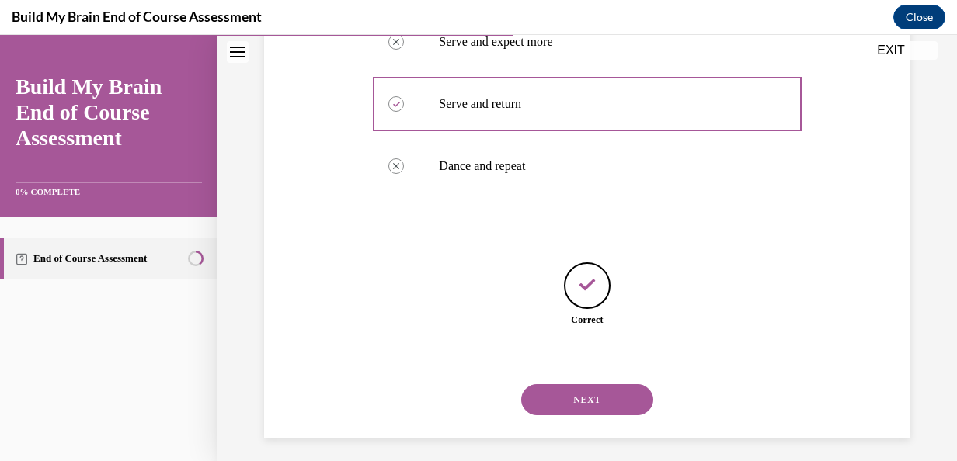
scroll to position [441, 0]
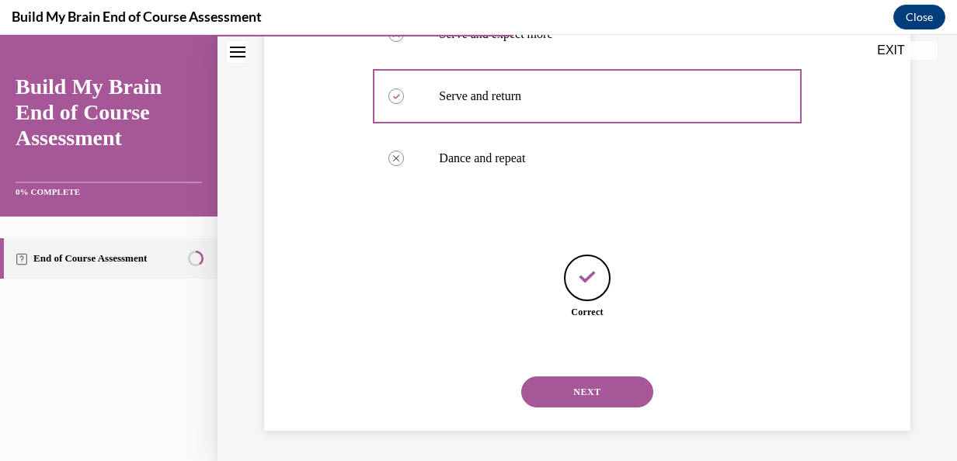
click at [590, 384] on button "NEXT" at bounding box center [587, 392] width 132 height 31
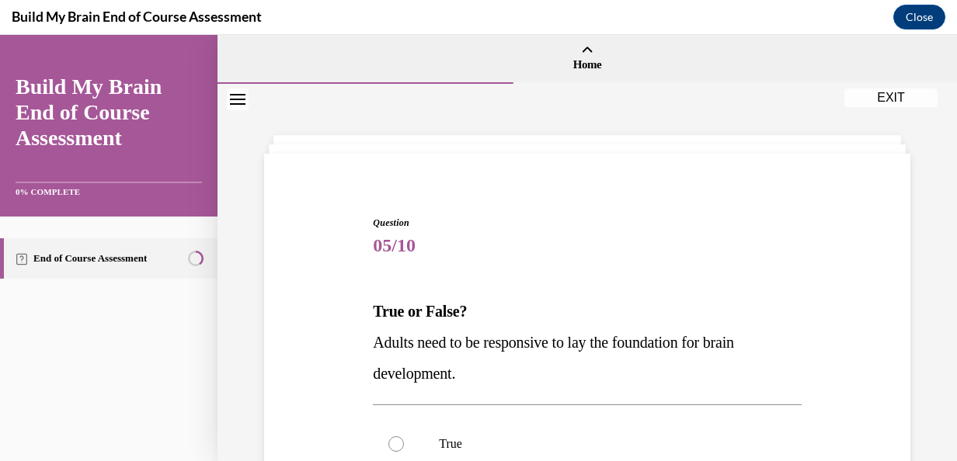
scroll to position [78, 0]
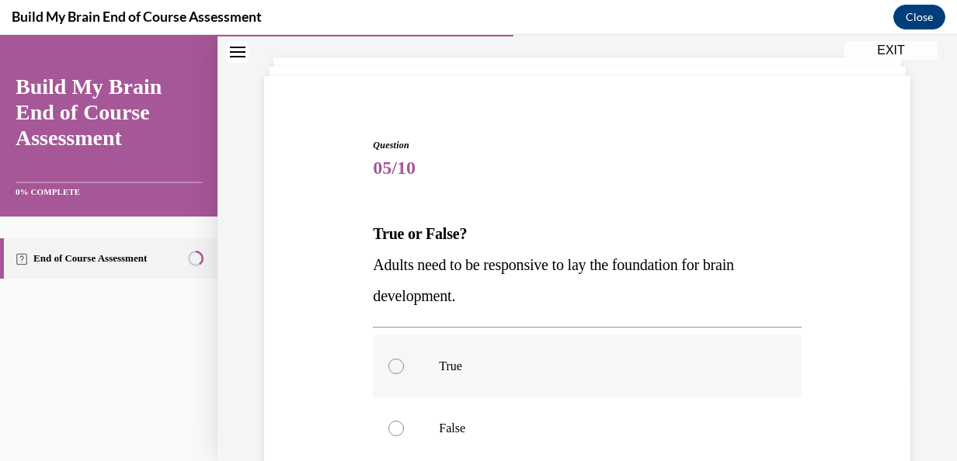
click at [379, 365] on label "True" at bounding box center [587, 367] width 428 height 62
click at [388, 365] on input "True" at bounding box center [396, 367] width 16 height 16
radio input "true"
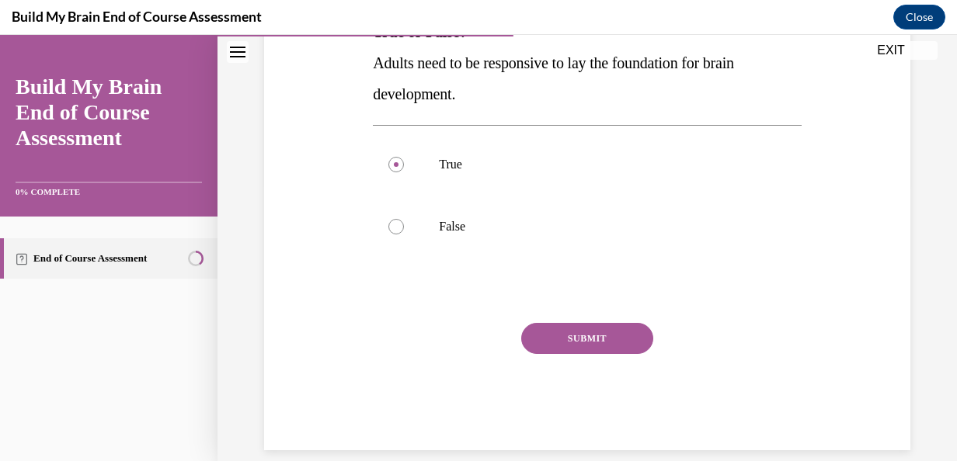
scroll to position [299, 0]
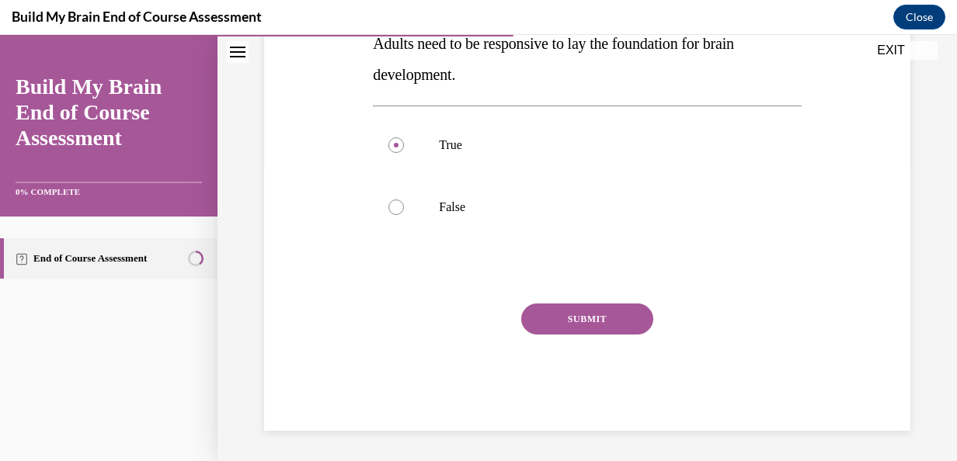
click at [590, 327] on button "SUBMIT" at bounding box center [587, 319] width 132 height 31
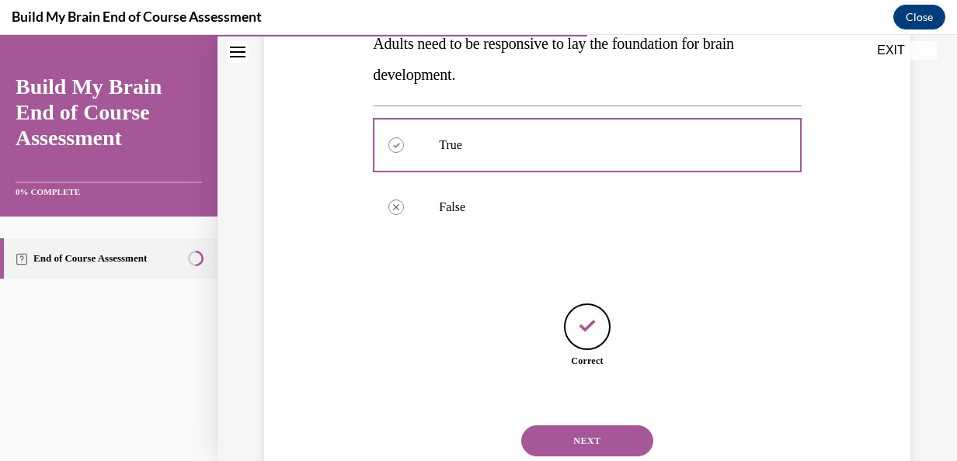
scroll to position [348, 0]
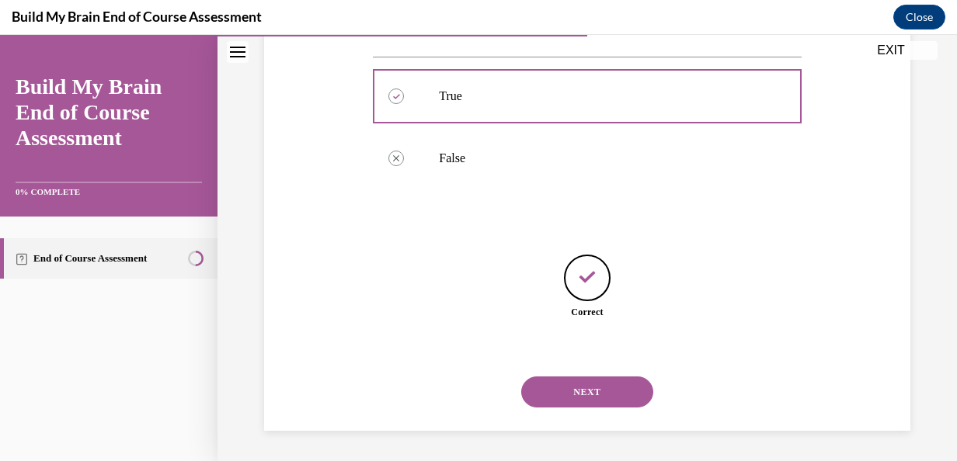
click at [564, 385] on button "NEXT" at bounding box center [587, 392] width 132 height 31
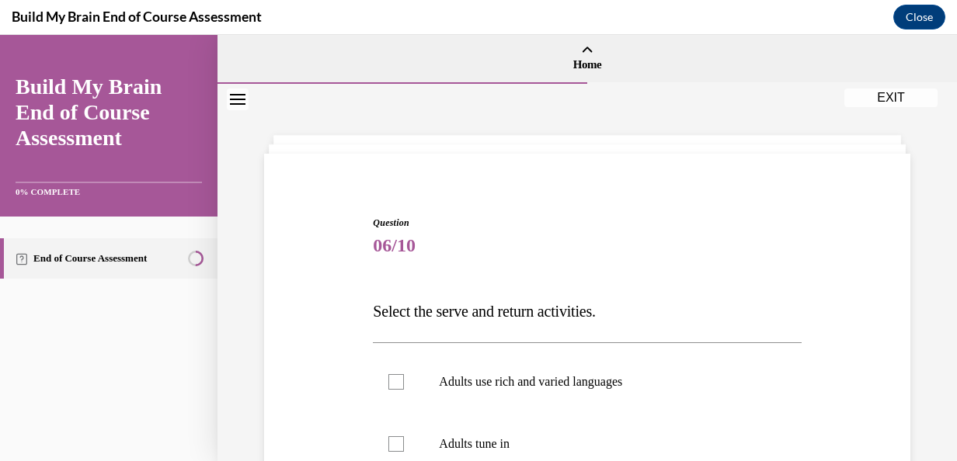
scroll to position [78, 0]
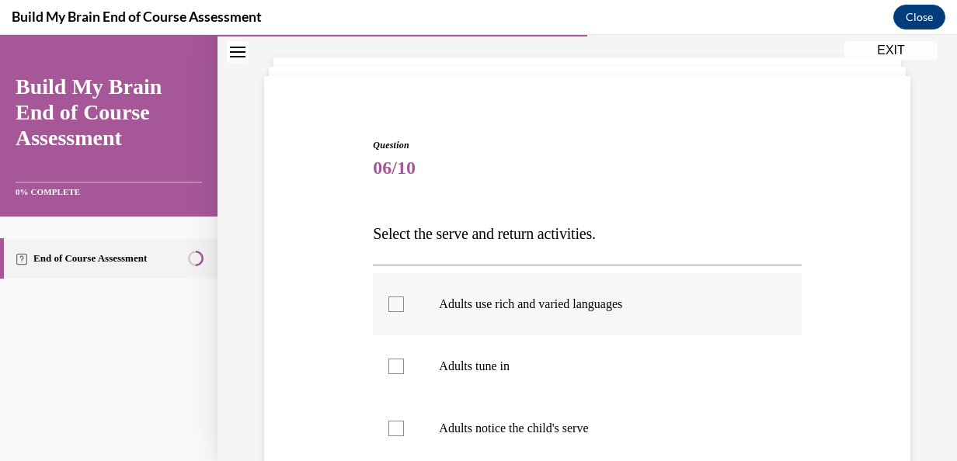
click at [409, 325] on label "Adults use rich and varied languages" at bounding box center [587, 304] width 428 height 62
click at [404, 312] on input "Adults use rich and varied languages" at bounding box center [396, 305] width 16 height 16
checkbox input "true"
click at [431, 368] on label "Adults tune in" at bounding box center [587, 367] width 428 height 62
click at [404, 368] on input "Adults tune in" at bounding box center [396, 367] width 16 height 16
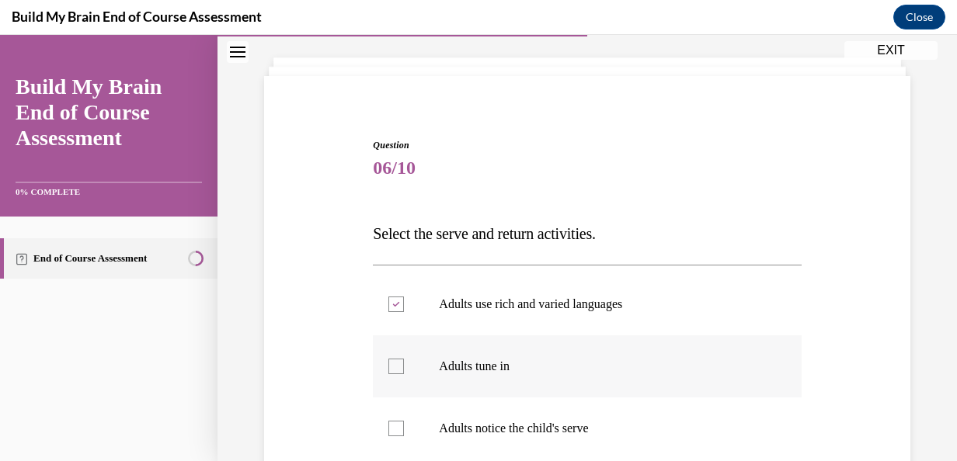
checkbox input "true"
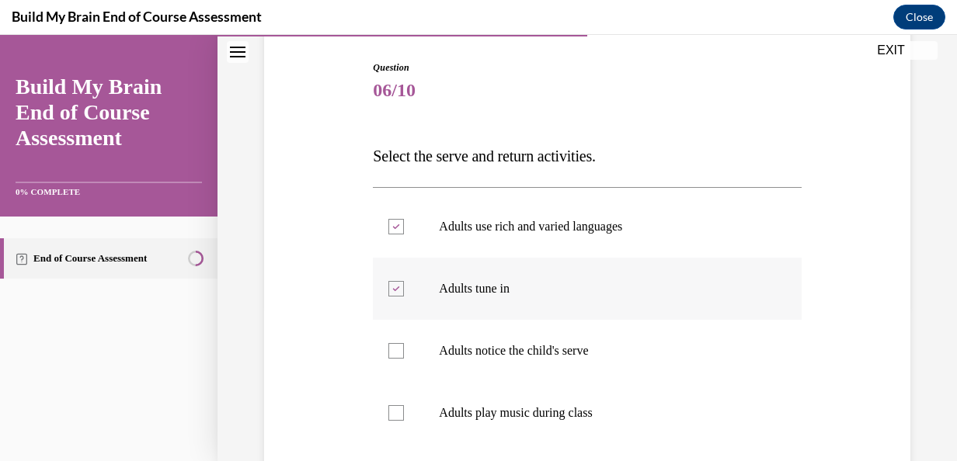
click at [431, 368] on label "Adults notice the child's serve" at bounding box center [587, 351] width 428 height 62
click at [404, 359] on input "Adults notice the child's serve" at bounding box center [396, 351] width 16 height 16
checkbox input "true"
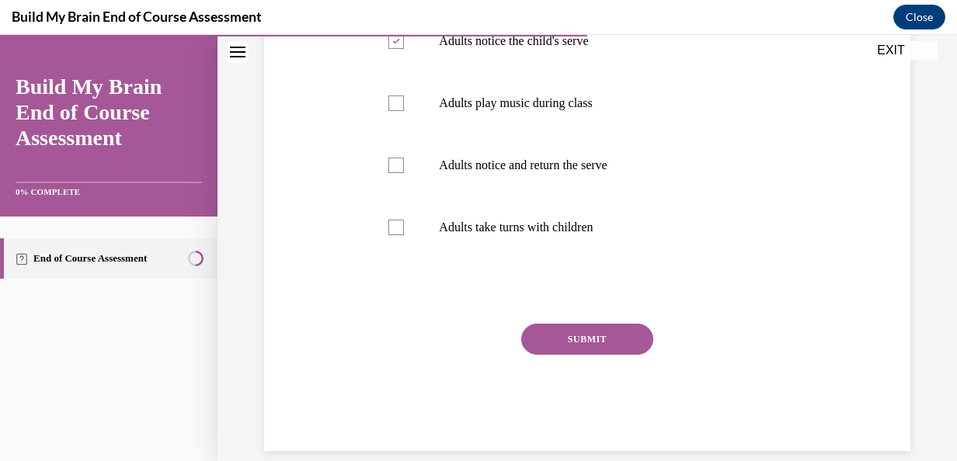
scroll to position [466, 0]
click at [444, 157] on p "Adults notice and return the serve" at bounding box center [600, 165] width 323 height 16
click at [404, 157] on input "Adults notice and return the serve" at bounding box center [396, 165] width 16 height 16
checkbox input "true"
click at [442, 211] on label "Adults take turns with children" at bounding box center [587, 227] width 428 height 62
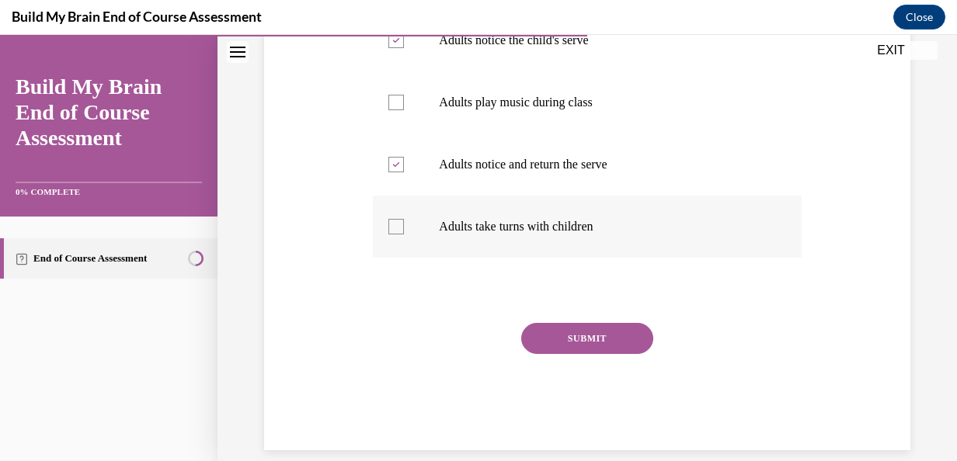
click at [404, 219] on input "Adults take turns with children" at bounding box center [396, 227] width 16 height 16
checkbox input "true"
click at [558, 339] on button "SUBMIT" at bounding box center [587, 338] width 132 height 31
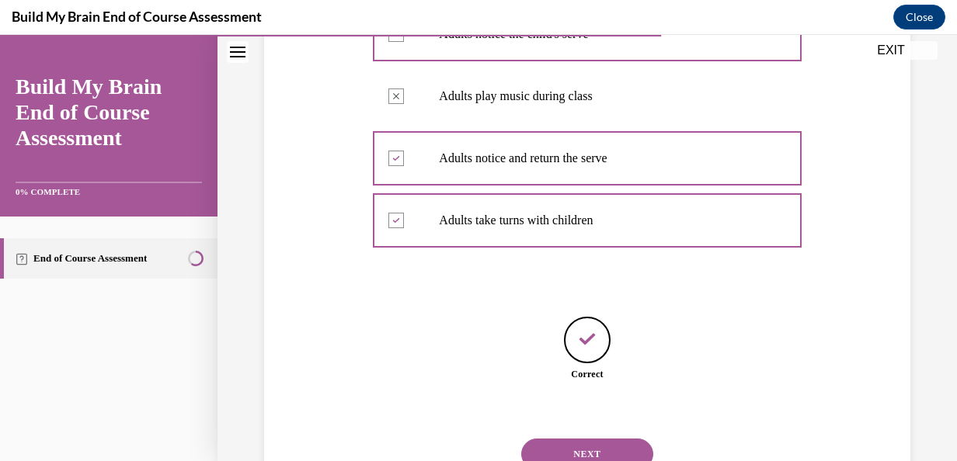
scroll to position [534, 0]
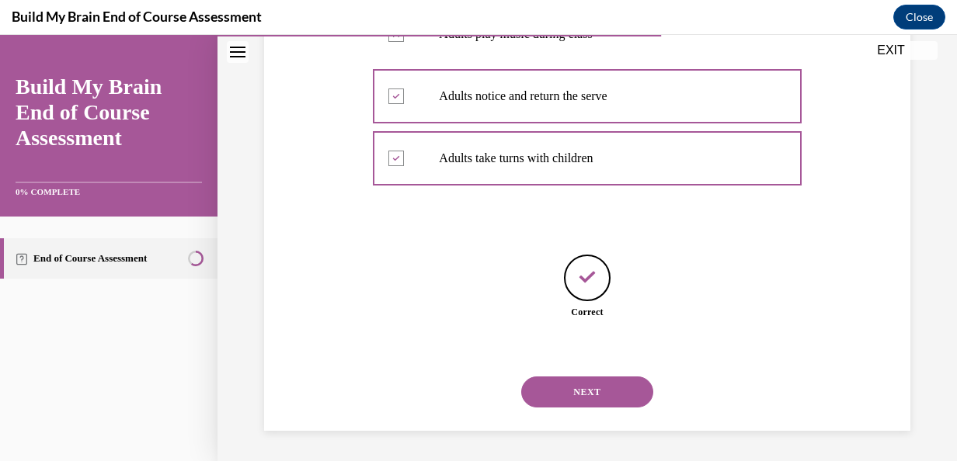
click at [541, 388] on button "NEXT" at bounding box center [587, 392] width 132 height 31
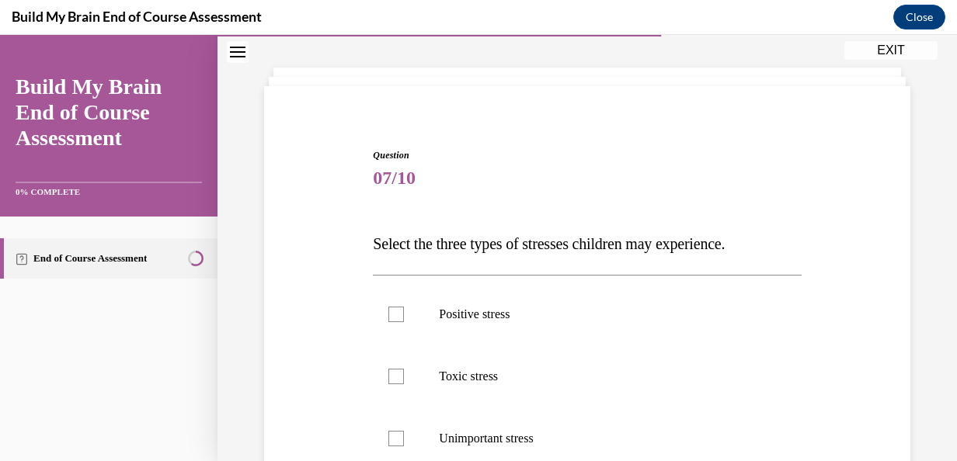
scroll to position [155, 0]
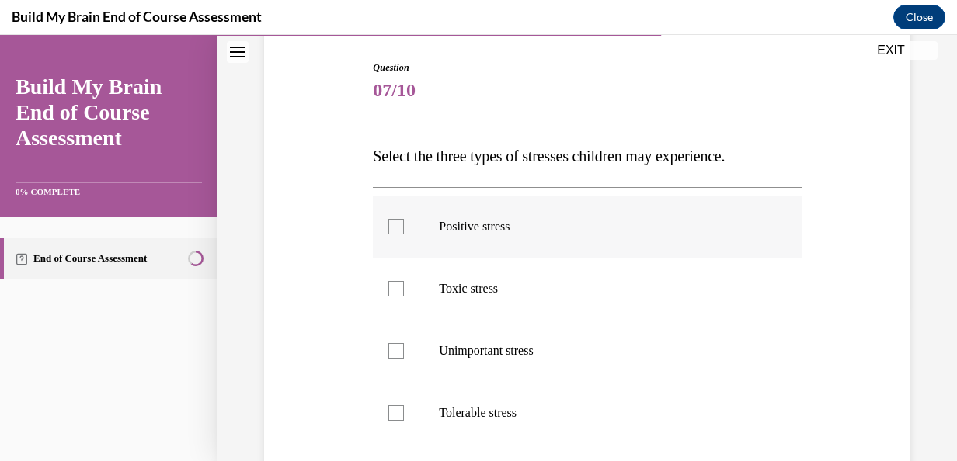
click at [381, 227] on label "Positive stress" at bounding box center [587, 227] width 428 height 62
click at [388, 227] on input "Positive stress" at bounding box center [396, 227] width 16 height 16
checkbox input "true"
click at [402, 270] on label "Toxic stress" at bounding box center [587, 289] width 428 height 62
click at [402, 281] on input "Toxic stress" at bounding box center [396, 289] width 16 height 16
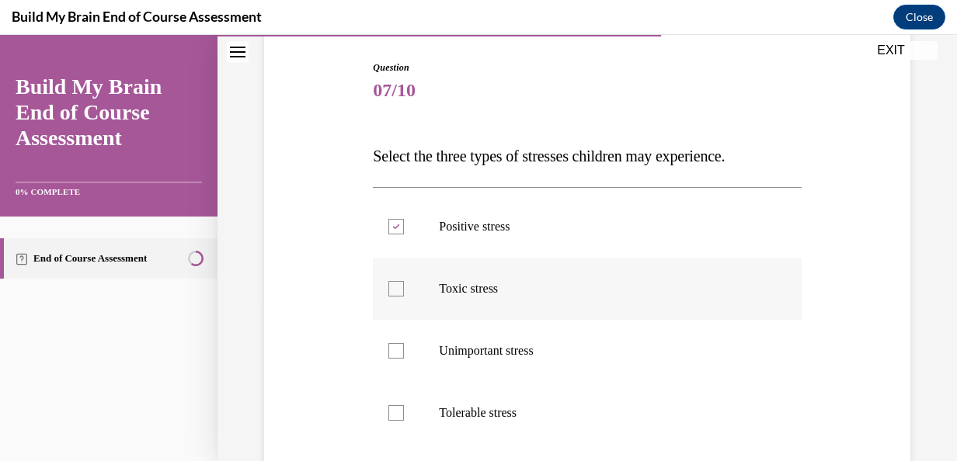
checkbox input "true"
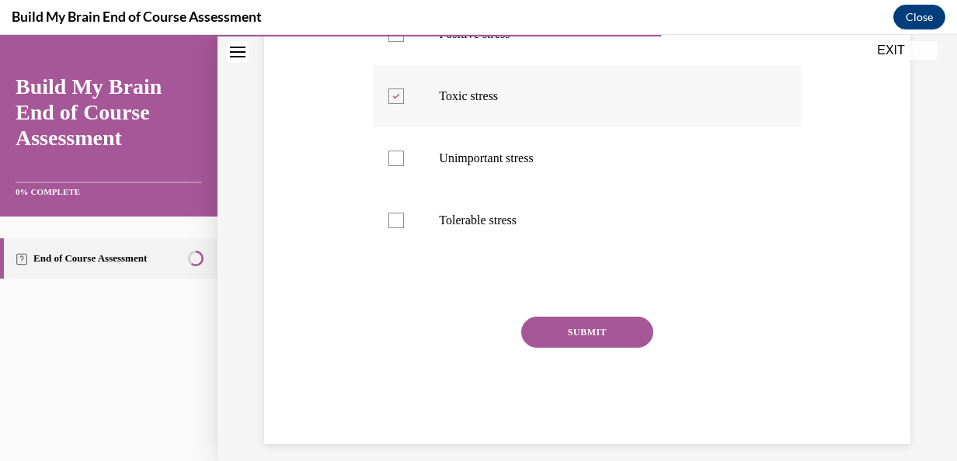
scroll to position [361, 0]
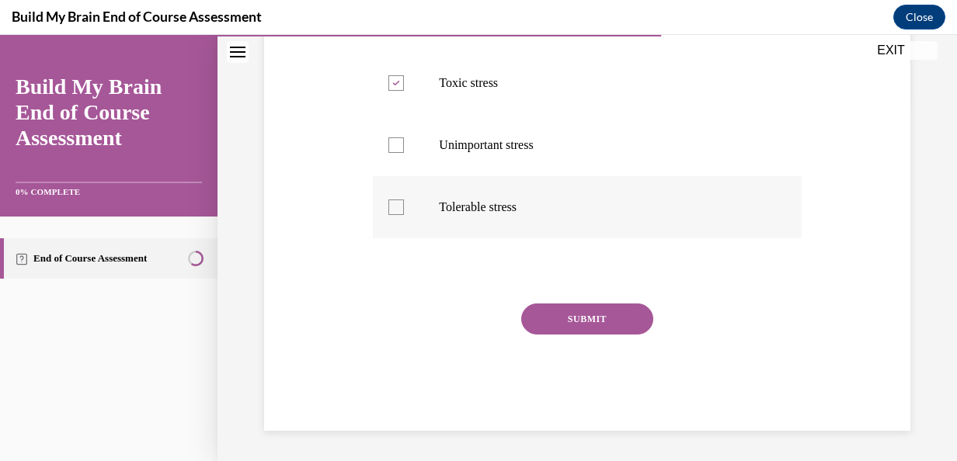
click at [399, 218] on label "Tolerable stress" at bounding box center [587, 207] width 428 height 62
click at [399, 215] on input "Tolerable stress" at bounding box center [396, 208] width 16 height 16
checkbox input "true"
click at [544, 319] on button "SUBMIT" at bounding box center [587, 319] width 132 height 31
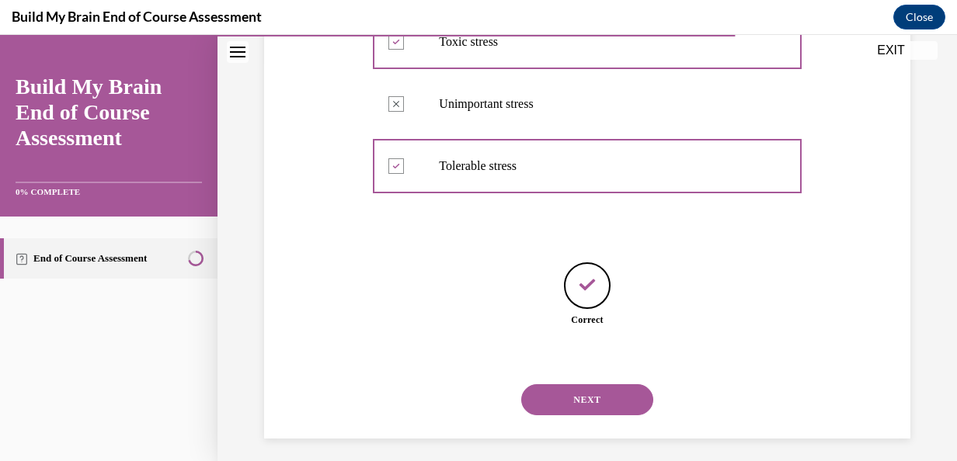
scroll to position [410, 0]
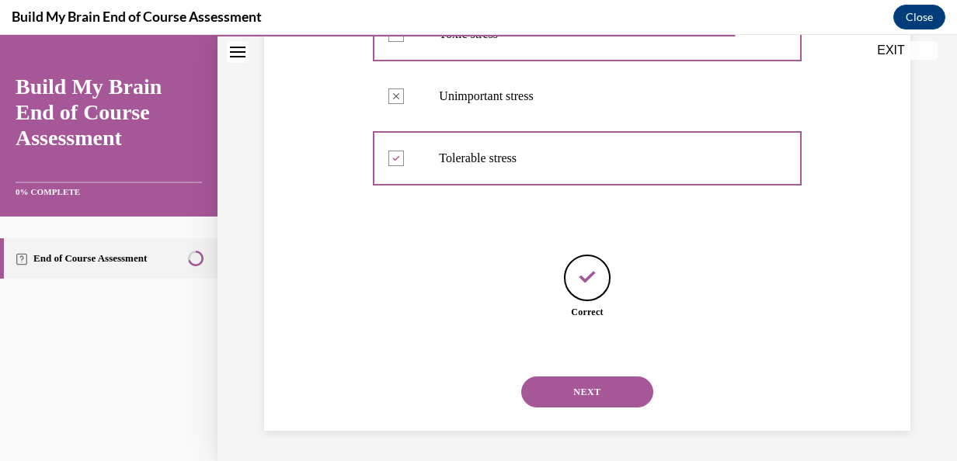
click at [581, 382] on button "NEXT" at bounding box center [587, 392] width 132 height 31
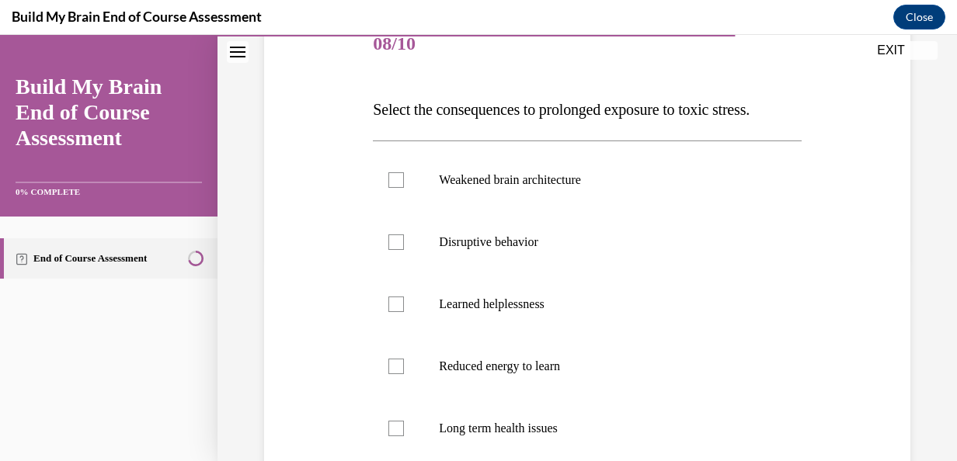
scroll to position [233, 0]
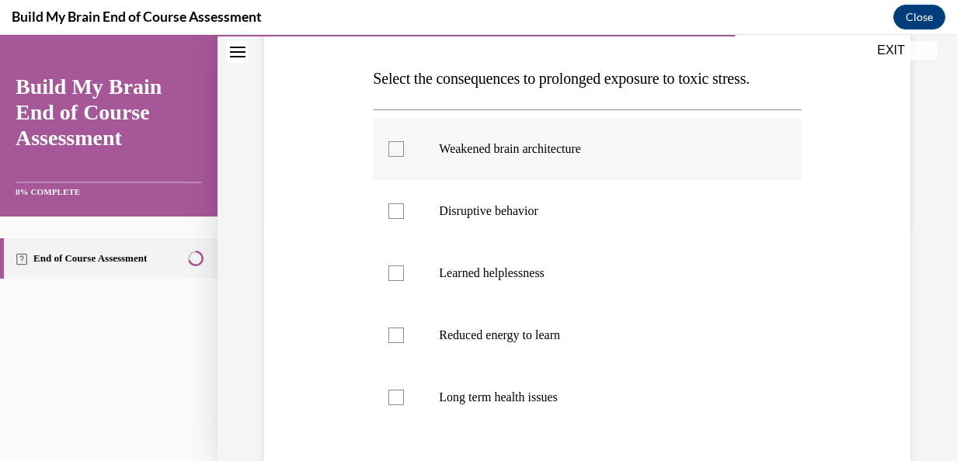
click at [395, 152] on div at bounding box center [396, 149] width 16 height 16
click at [395, 152] on input "Weakened brain architecture" at bounding box center [396, 149] width 16 height 16
checkbox input "true"
click at [400, 206] on div at bounding box center [396, 212] width 16 height 16
click at [400, 206] on input "Disruptive behavior" at bounding box center [396, 212] width 16 height 16
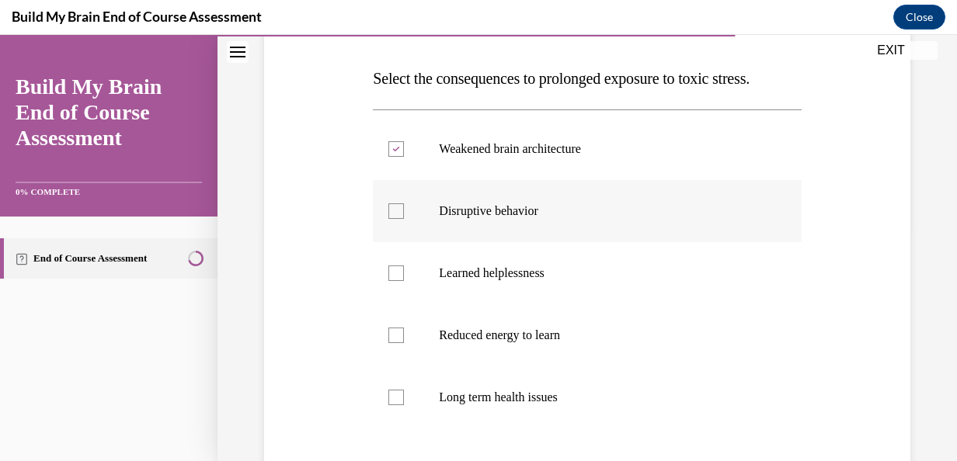
checkbox input "true"
click at [406, 348] on label "Reduced energy to learn" at bounding box center [587, 336] width 428 height 62
click at [404, 343] on input "Reduced energy to learn" at bounding box center [396, 336] width 16 height 16
checkbox input "true"
click at [416, 388] on label "Long term health issues" at bounding box center [587, 398] width 428 height 62
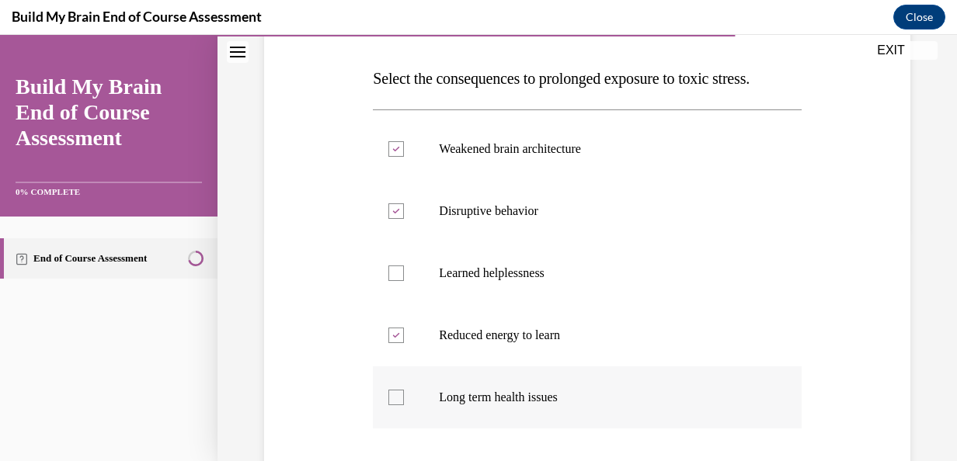
click at [404, 390] on input "Long term health issues" at bounding box center [396, 398] width 16 height 16
checkbox input "true"
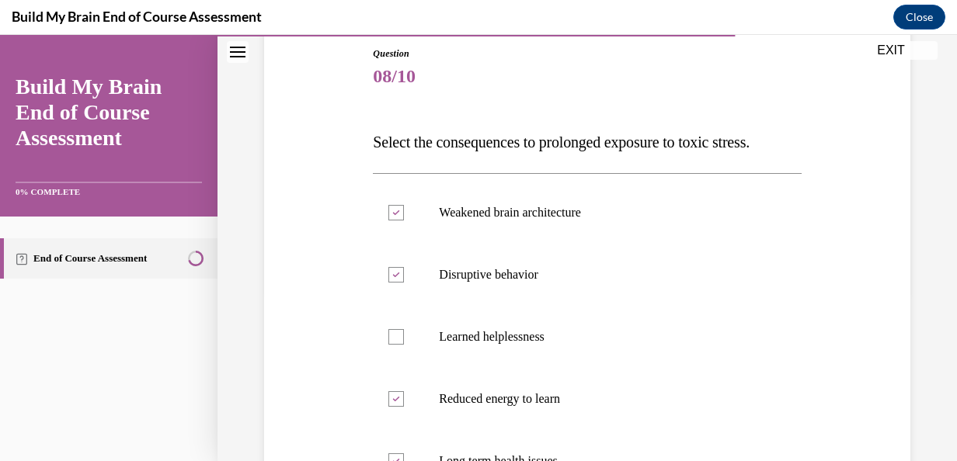
scroll to position [268, 0]
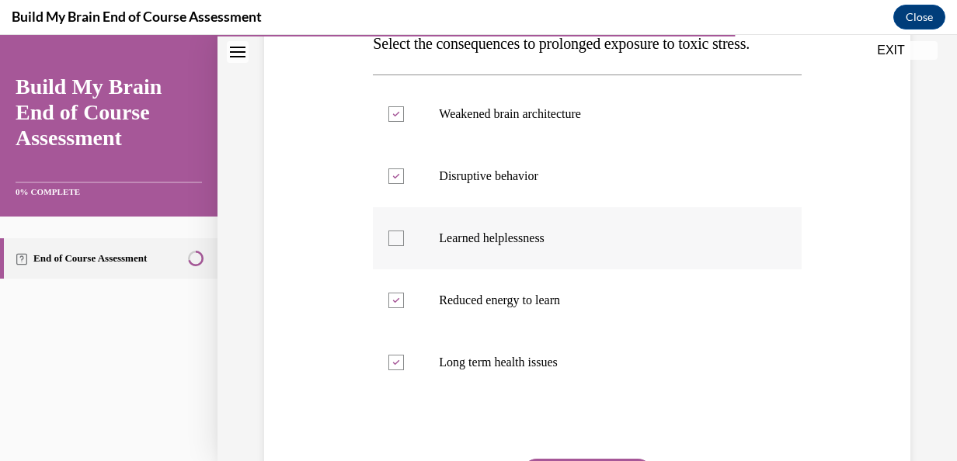
click at [384, 241] on label "Learned helplessness" at bounding box center [587, 238] width 428 height 62
click at [388, 241] on input "Learned helplessness" at bounding box center [396, 239] width 16 height 16
checkbox input "true"
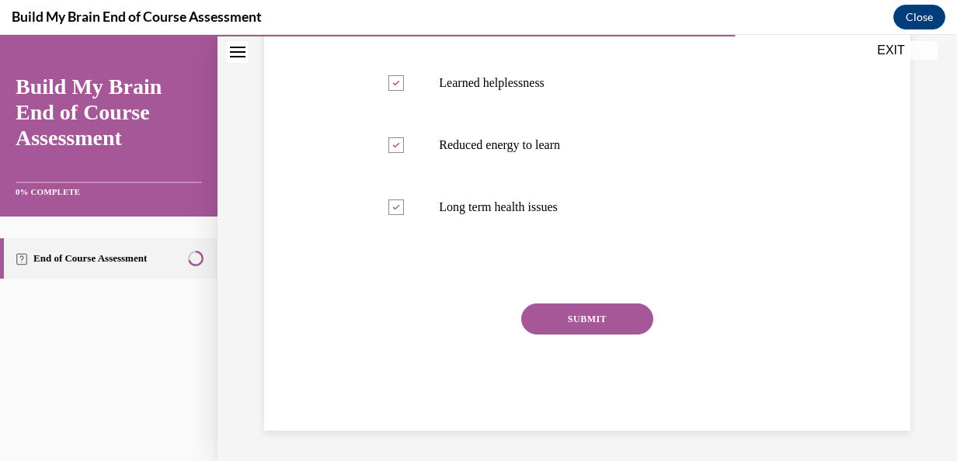
click at [632, 324] on button "SUBMIT" at bounding box center [587, 319] width 132 height 31
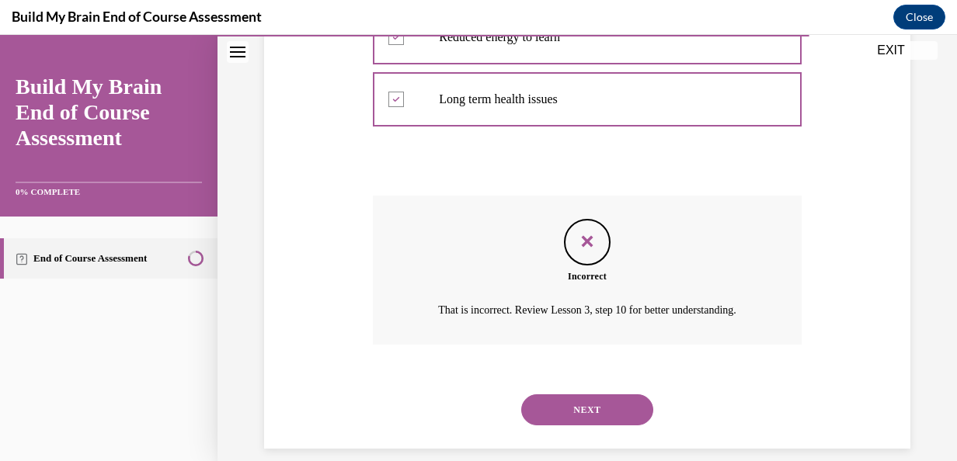
scroll to position [549, 0]
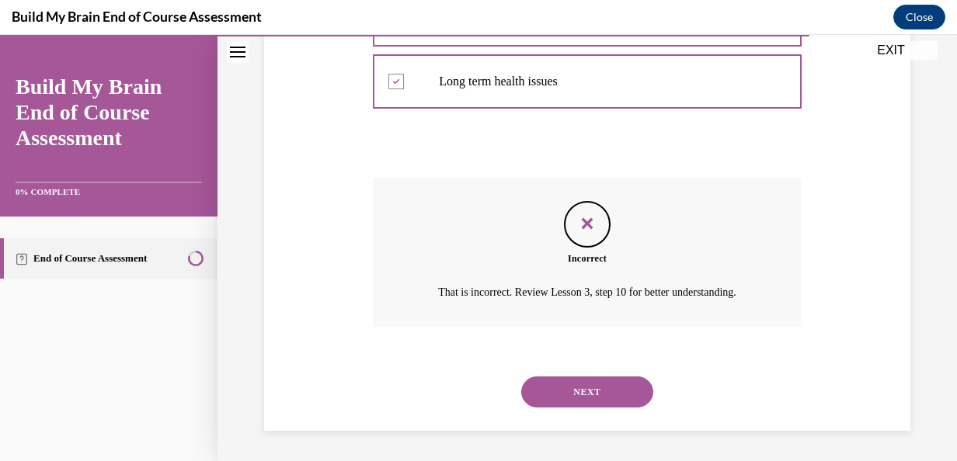
click at [563, 396] on button "NEXT" at bounding box center [587, 392] width 132 height 31
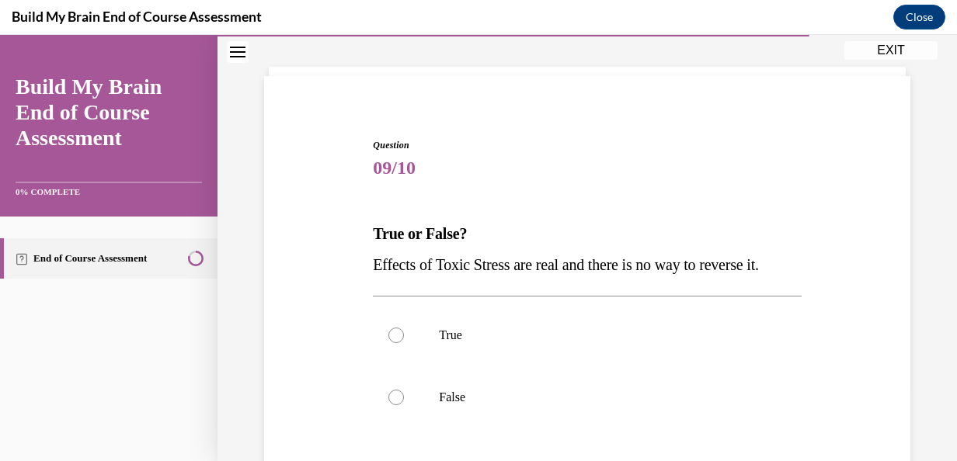
scroll to position [155, 0]
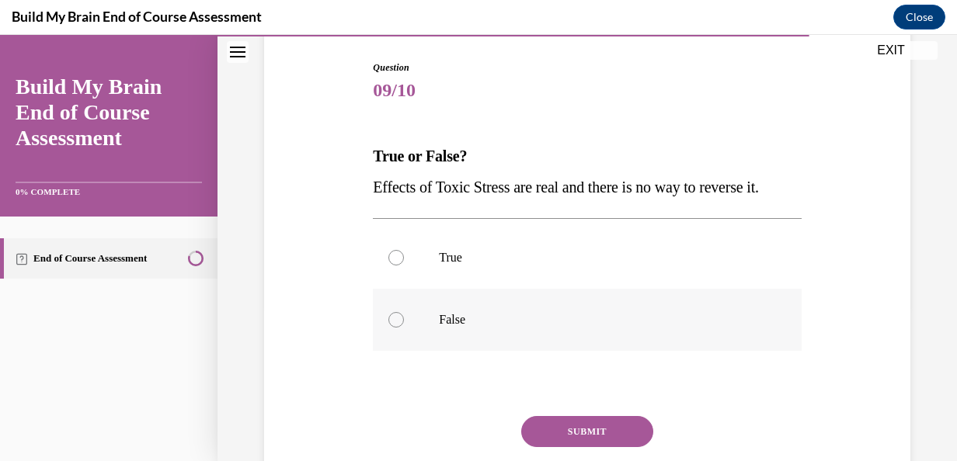
click at [391, 343] on label "False" at bounding box center [587, 320] width 428 height 62
click at [391, 328] on input "False" at bounding box center [396, 320] width 16 height 16
radio input "true"
click at [522, 447] on button "SUBMIT" at bounding box center [587, 431] width 132 height 31
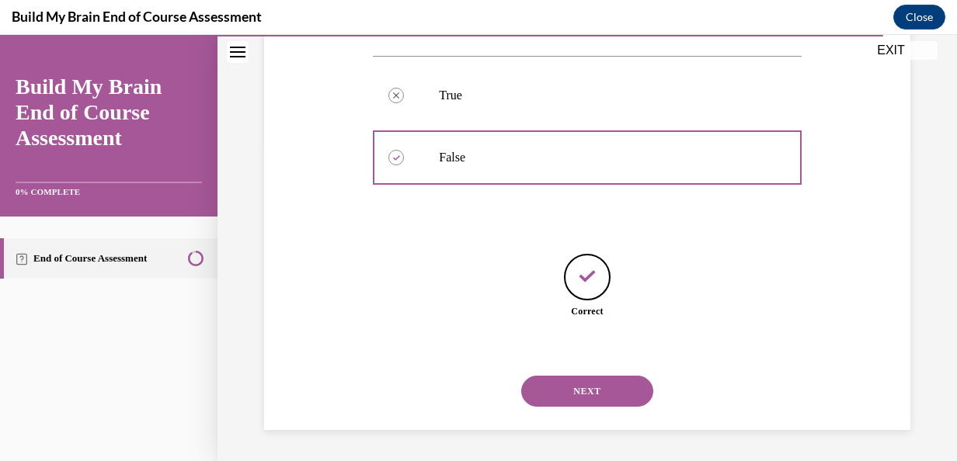
scroll to position [348, 0]
click at [577, 398] on button "NEXT" at bounding box center [587, 391] width 132 height 31
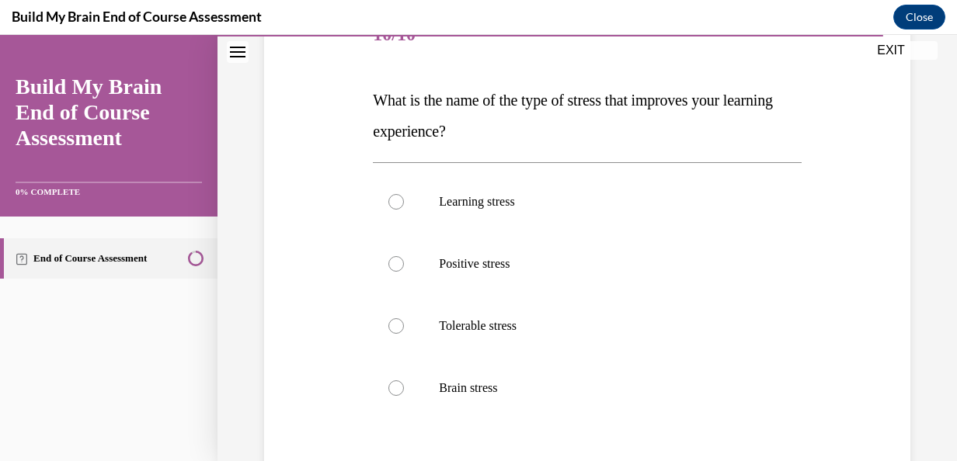
scroll to position [233, 0]
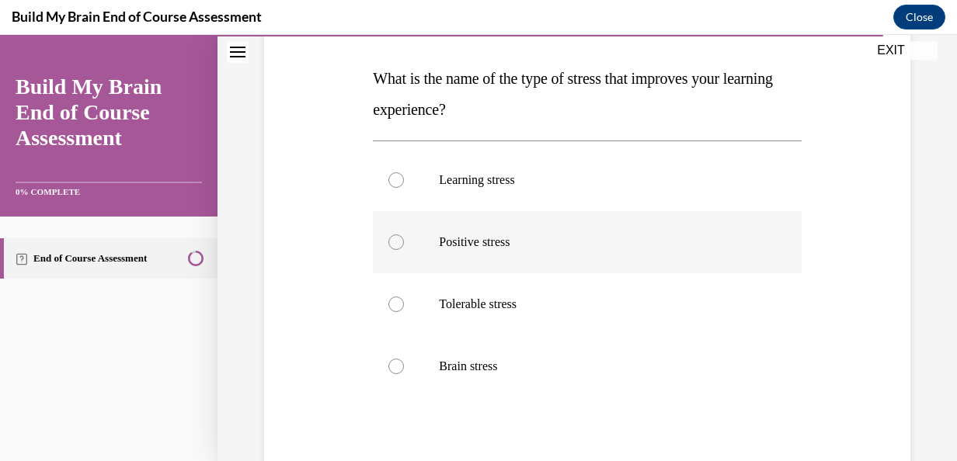
click at [446, 241] on p "Positive stress" at bounding box center [600, 243] width 323 height 16
click at [404, 241] on input "Positive stress" at bounding box center [396, 243] width 16 height 16
radio input "true"
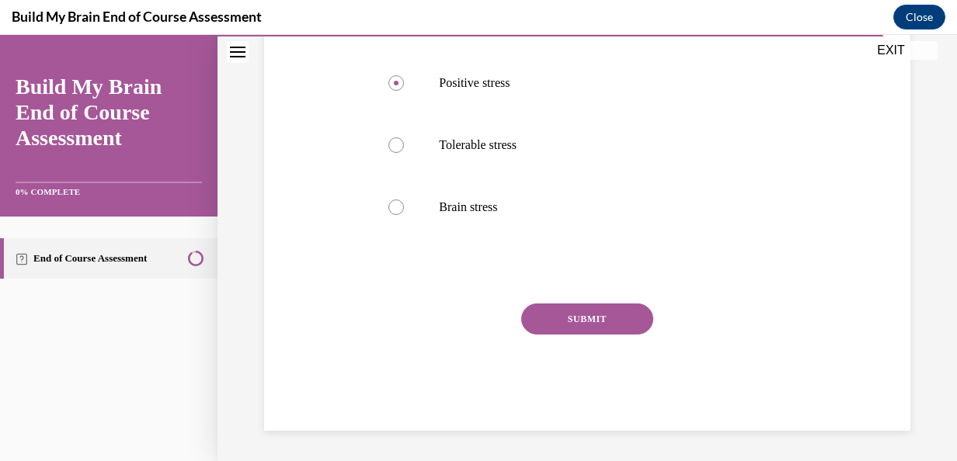
click at [559, 327] on button "SUBMIT" at bounding box center [587, 319] width 132 height 31
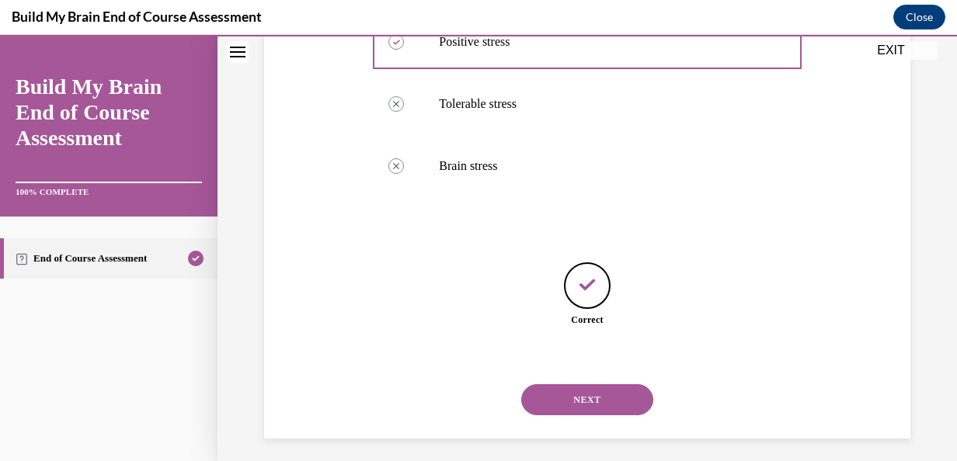
scroll to position [441, 0]
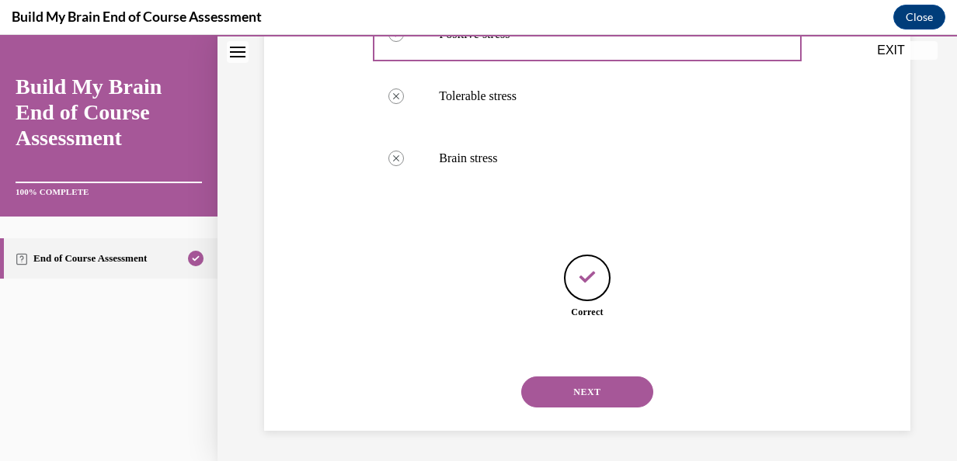
click at [582, 382] on button "NEXT" at bounding box center [587, 392] width 132 height 31
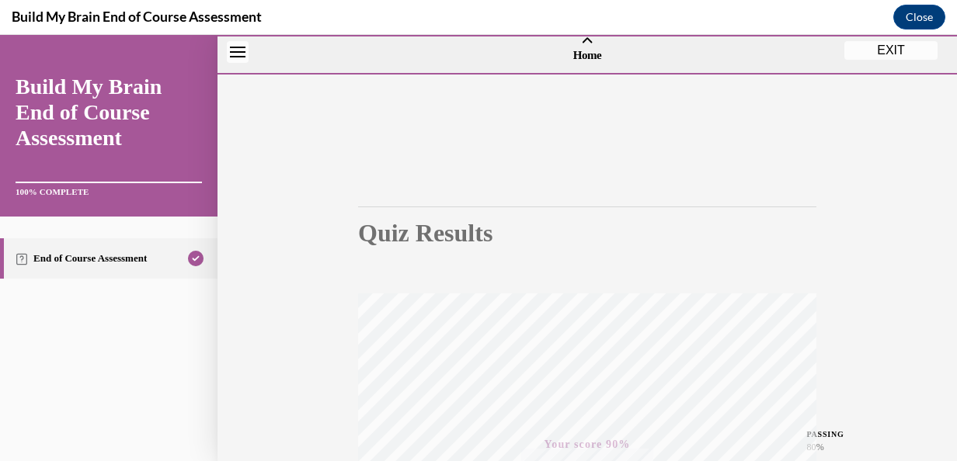
scroll to position [0, 0]
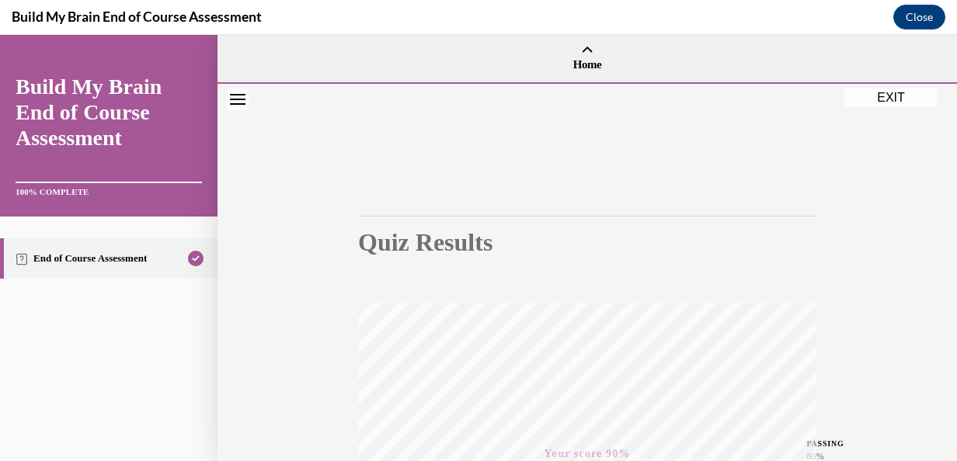
click at [881, 85] on div at bounding box center [588, 84] width 740 height 5
click at [887, 89] on button "EXIT" at bounding box center [890, 98] width 93 height 19
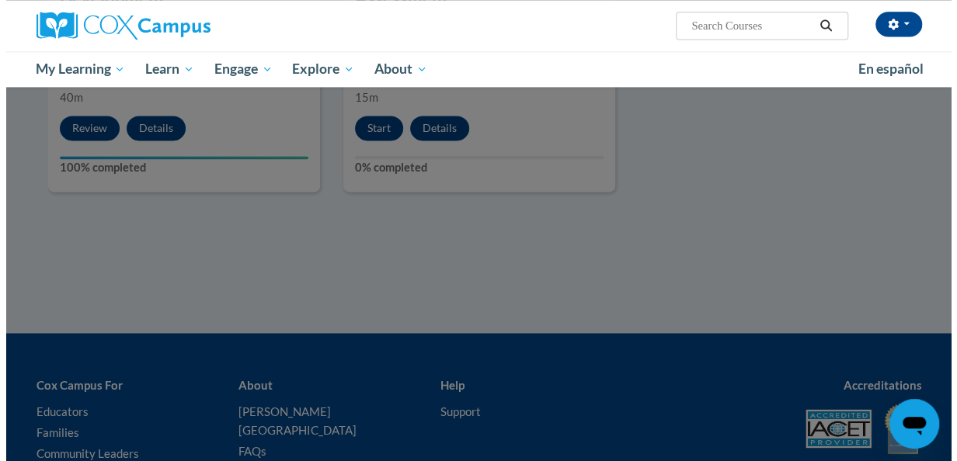
scroll to position [1170, 0]
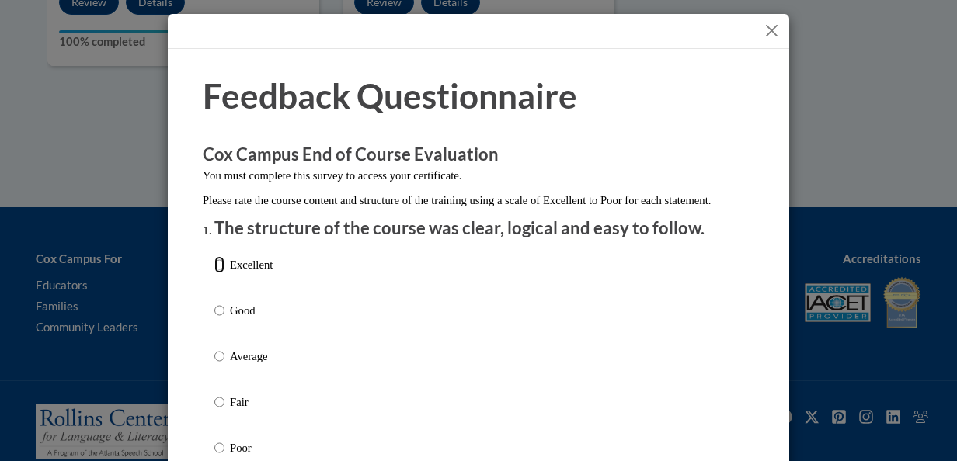
click at [214, 273] on input "Excellent" at bounding box center [219, 264] width 10 height 17
radio input "true"
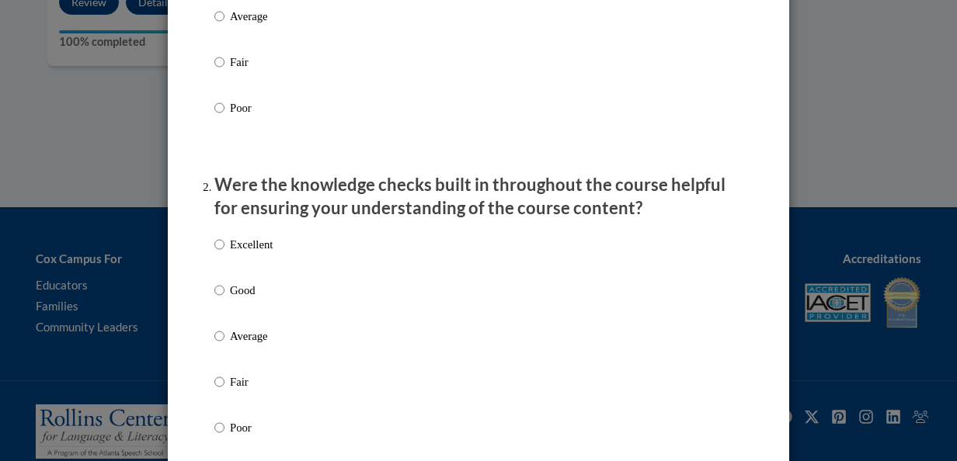
scroll to position [388, 0]
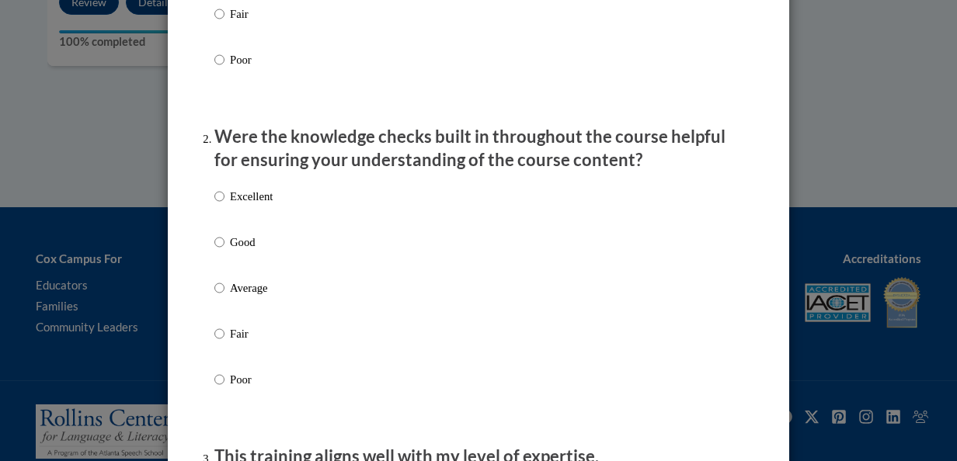
click at [219, 212] on label "Excellent" at bounding box center [243, 209] width 58 height 42
click at [219, 205] on input "Excellent" at bounding box center [219, 196] width 10 height 17
radio input "true"
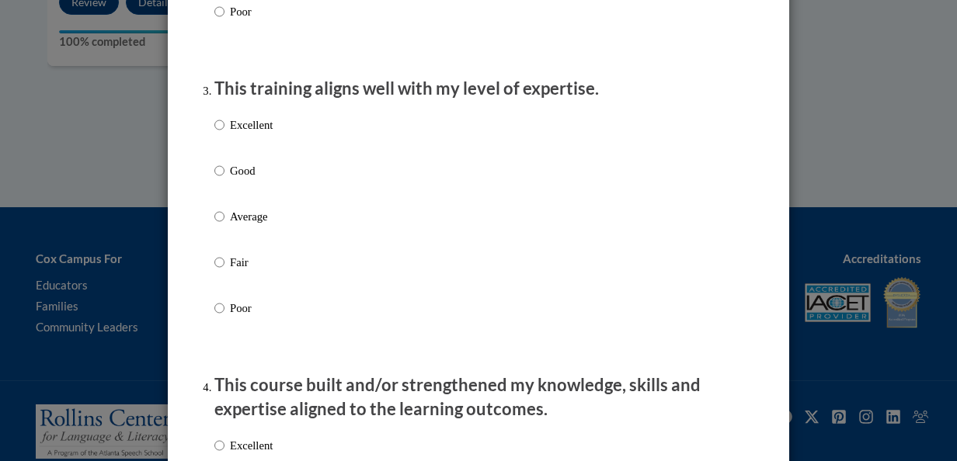
scroll to position [777, 0]
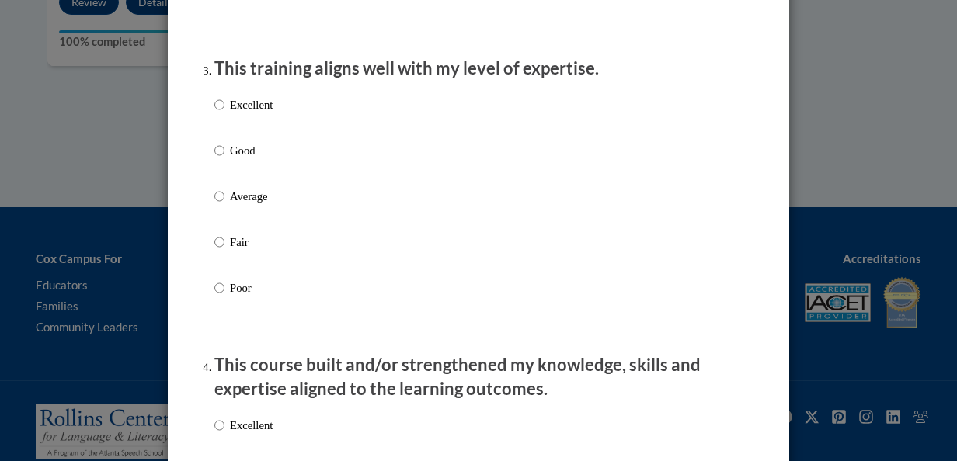
click at [222, 124] on label "Excellent" at bounding box center [243, 117] width 58 height 42
click at [222, 113] on input "Excellent" at bounding box center [219, 104] width 10 height 17
radio input "true"
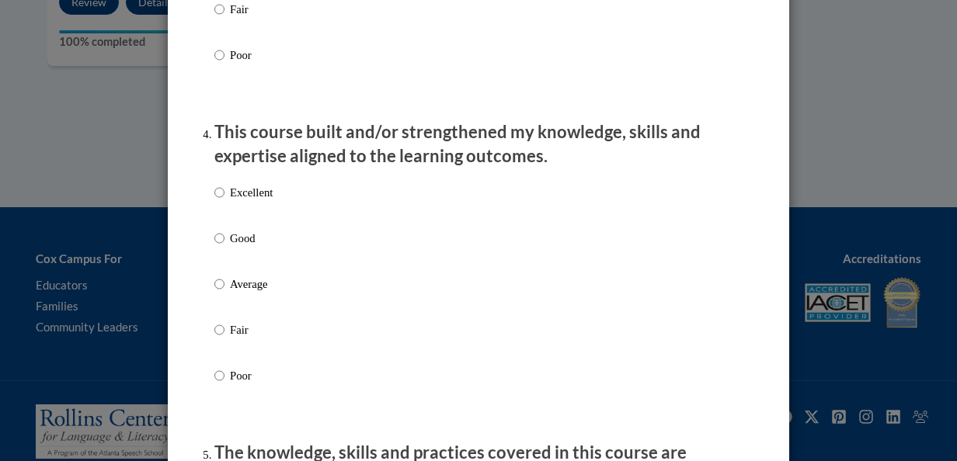
scroll to position [1088, 0]
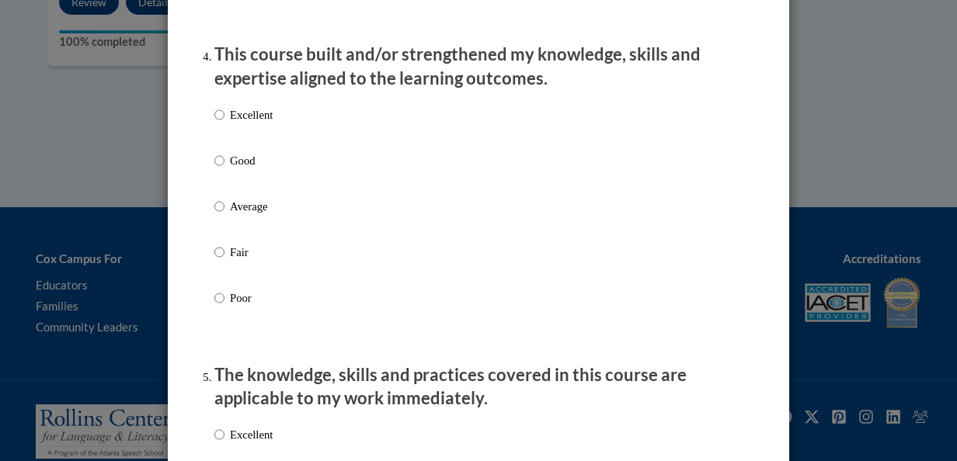
click at [214, 124] on input "Excellent" at bounding box center [219, 114] width 10 height 17
radio input "true"
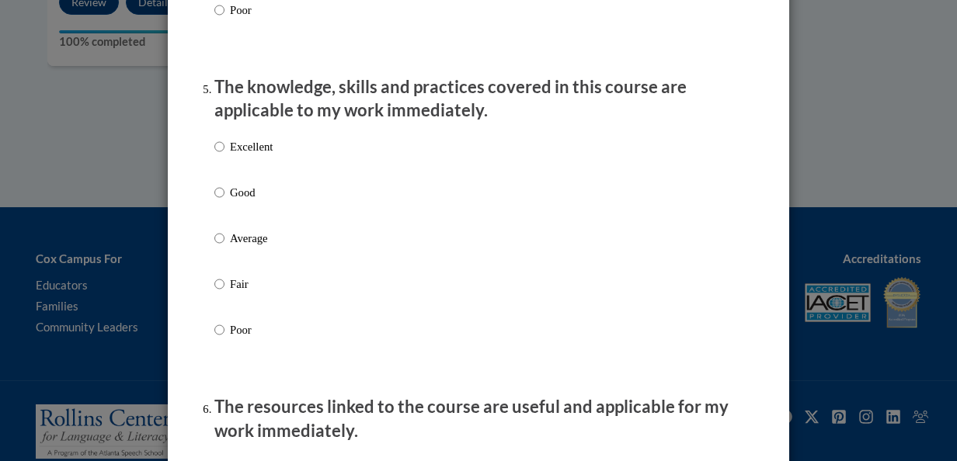
scroll to position [1398, 0]
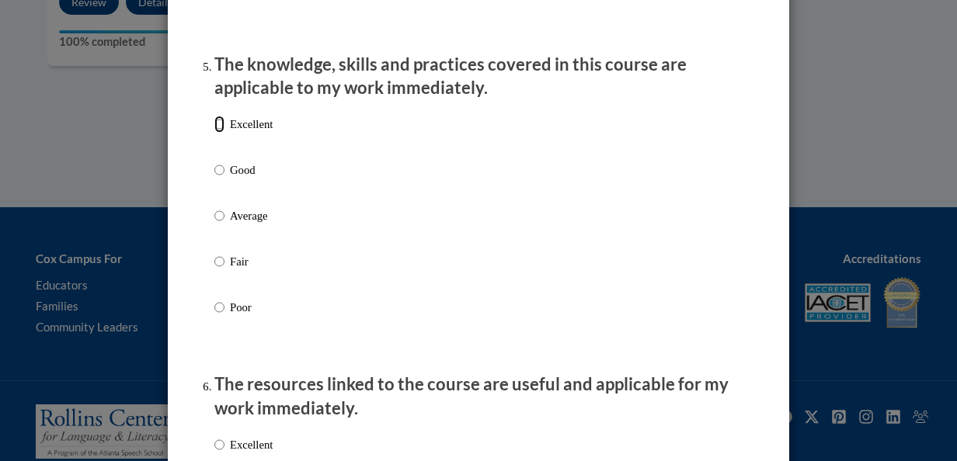
click at [214, 133] on input "Excellent" at bounding box center [219, 124] width 10 height 17
radio input "true"
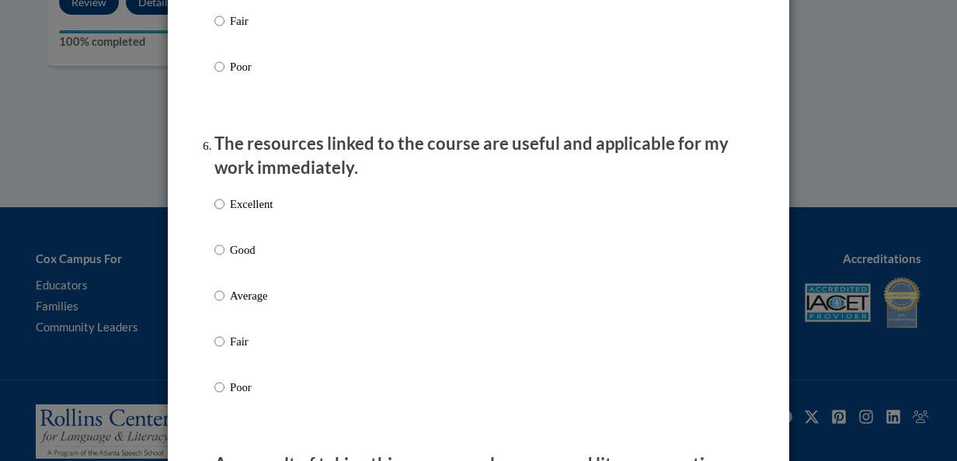
scroll to position [1709, 0]
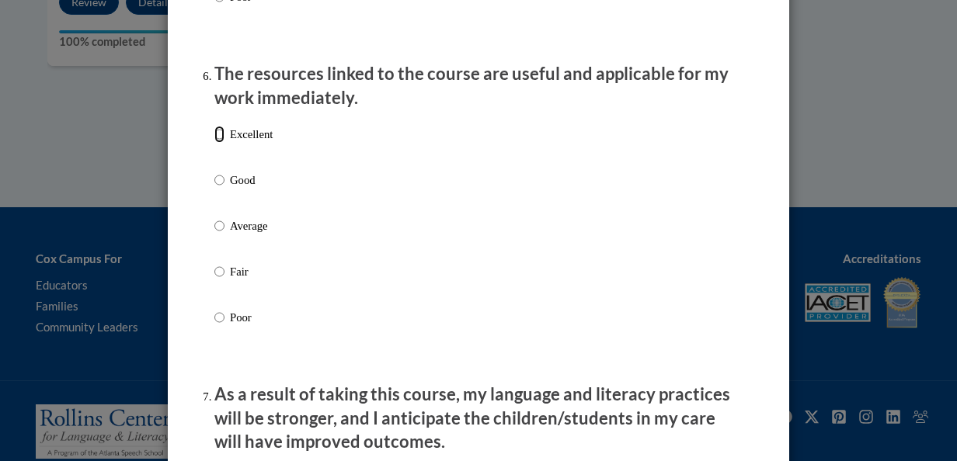
click at [214, 143] on input "Excellent" at bounding box center [219, 134] width 10 height 17
radio input "true"
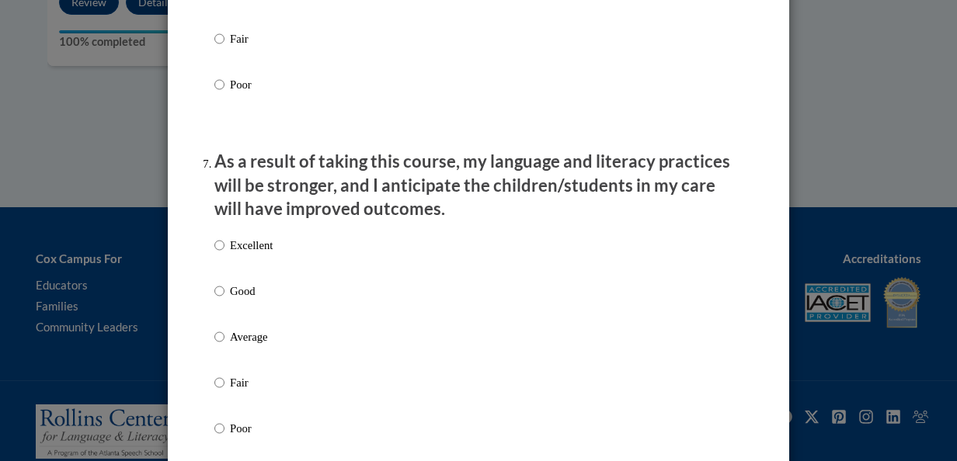
scroll to position [2020, 0]
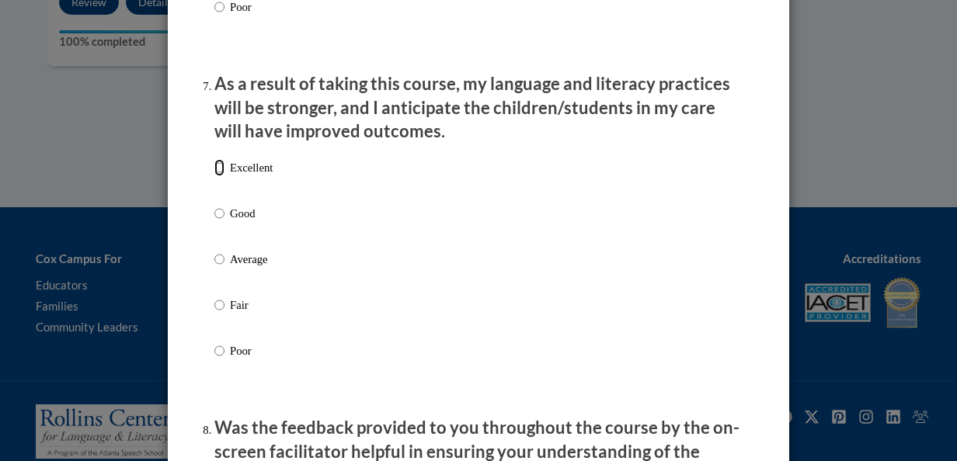
click at [217, 176] on input "Excellent" at bounding box center [219, 167] width 10 height 17
radio input "true"
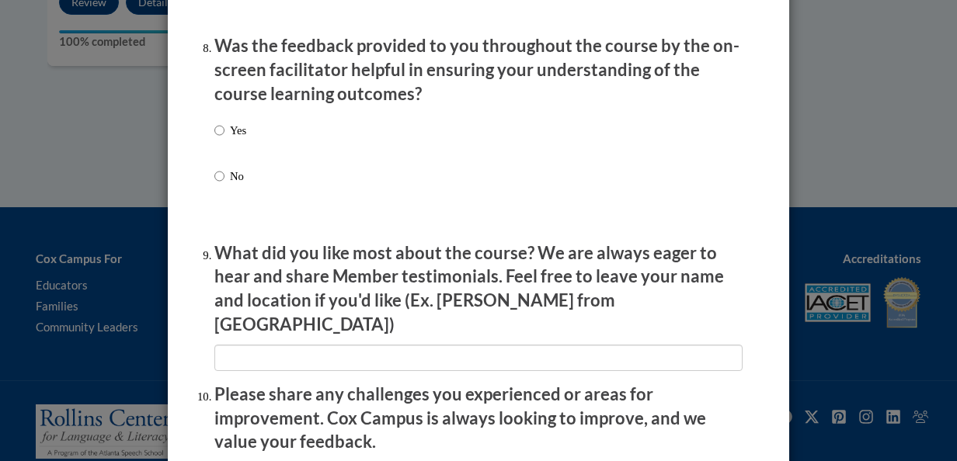
scroll to position [2408, 0]
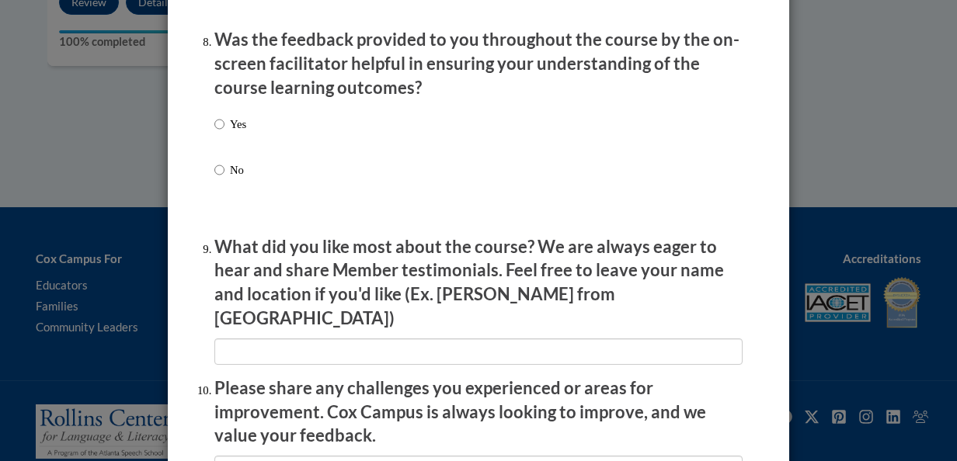
click at [230, 133] on p "Yes" at bounding box center [238, 124] width 16 height 17
click at [225, 133] on input "Yes" at bounding box center [219, 124] width 10 height 17
radio input "true"
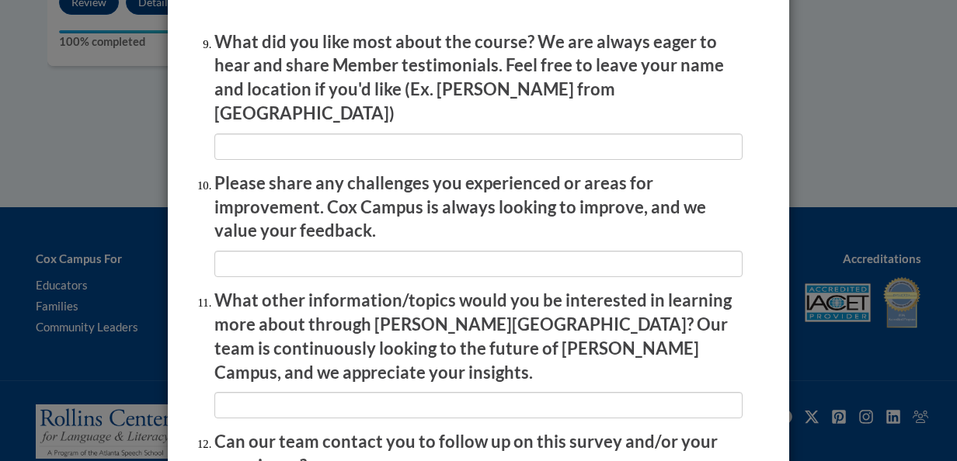
scroll to position [2641, 0]
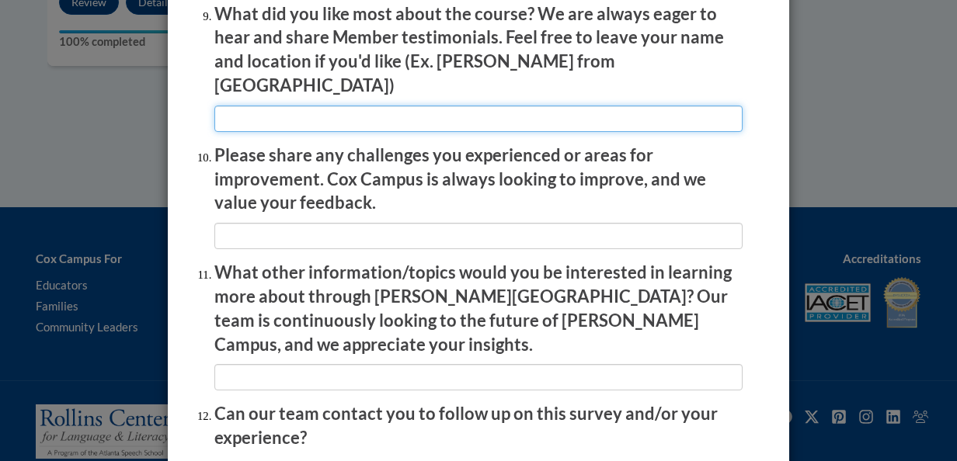
click at [245, 117] on input "textbox" at bounding box center [478, 119] width 528 height 26
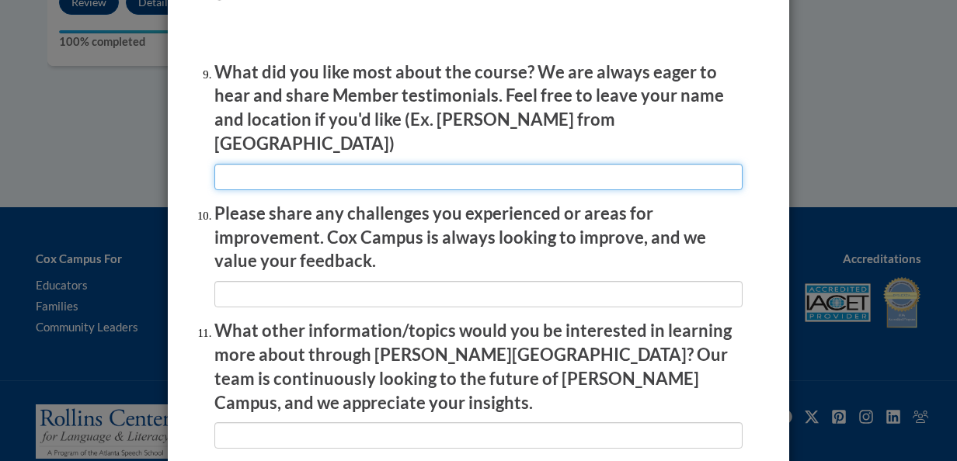
scroll to position [2564, 0]
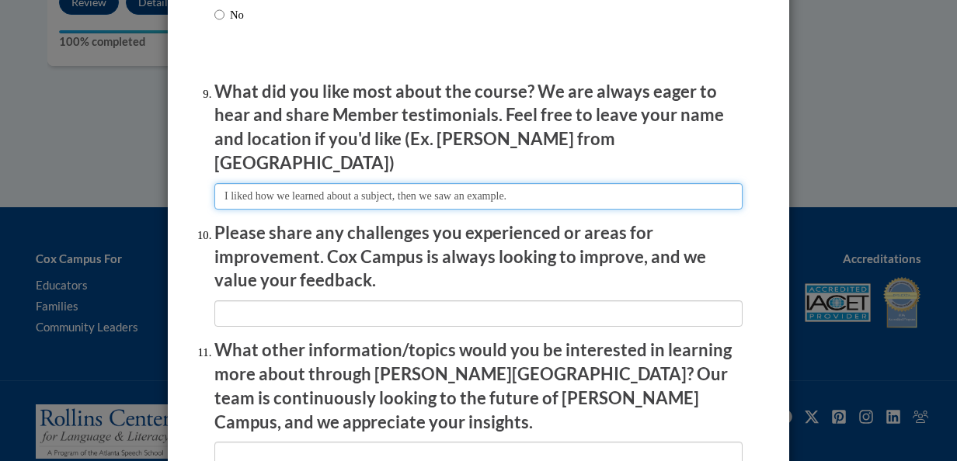
type input "I liked how we learned about a subject, then we saw an example."
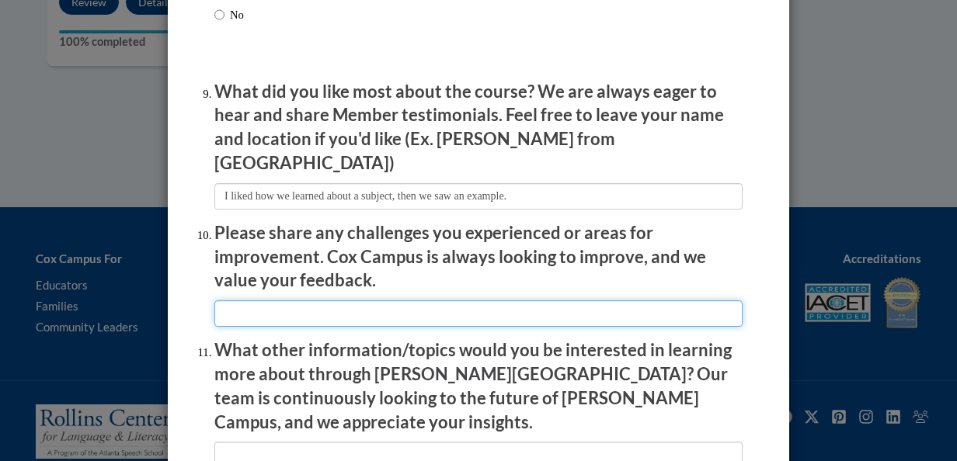
click at [465, 308] on input "textbox" at bounding box center [478, 314] width 528 height 26
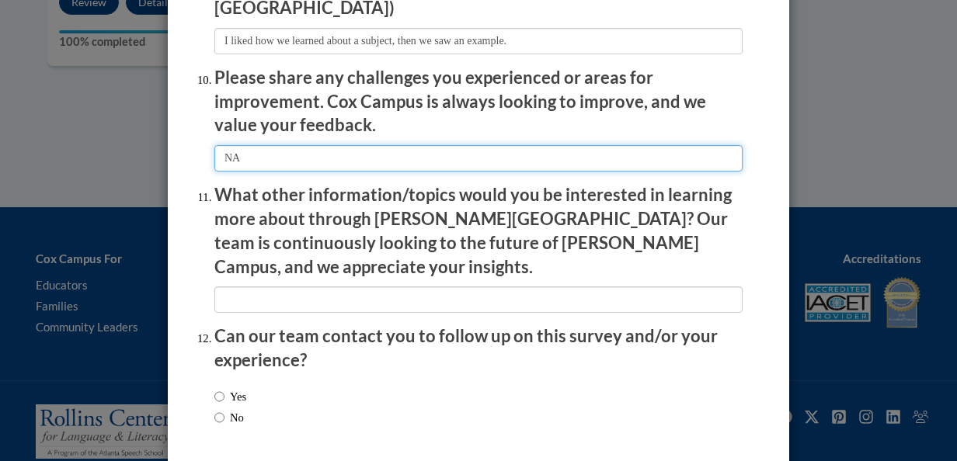
type input "NA"
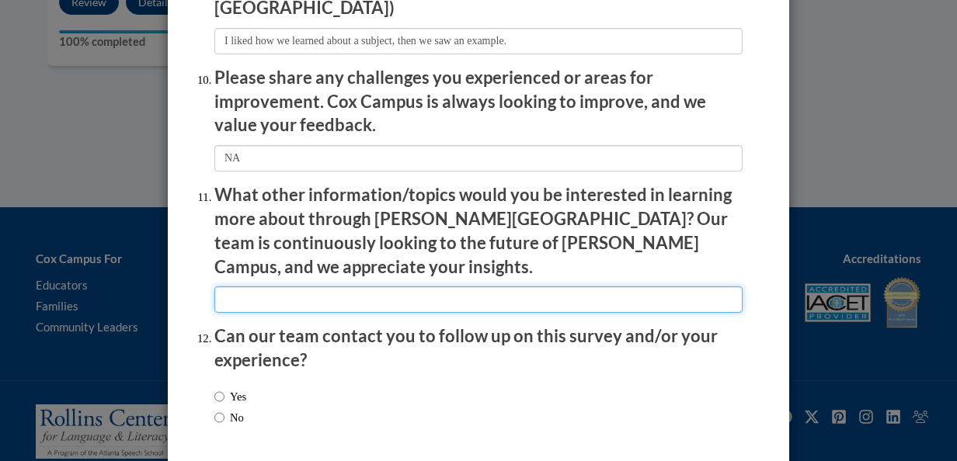
click at [460, 287] on input "textbox" at bounding box center [478, 300] width 528 height 26
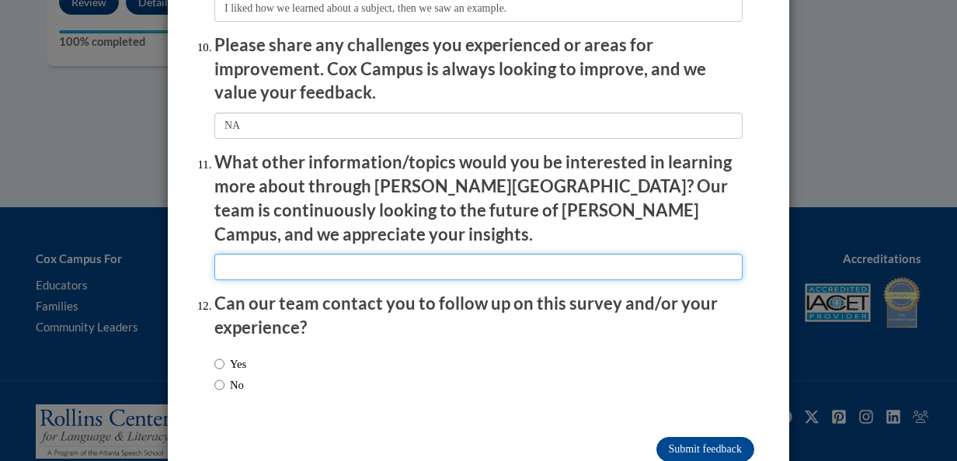
scroll to position [2769, 0]
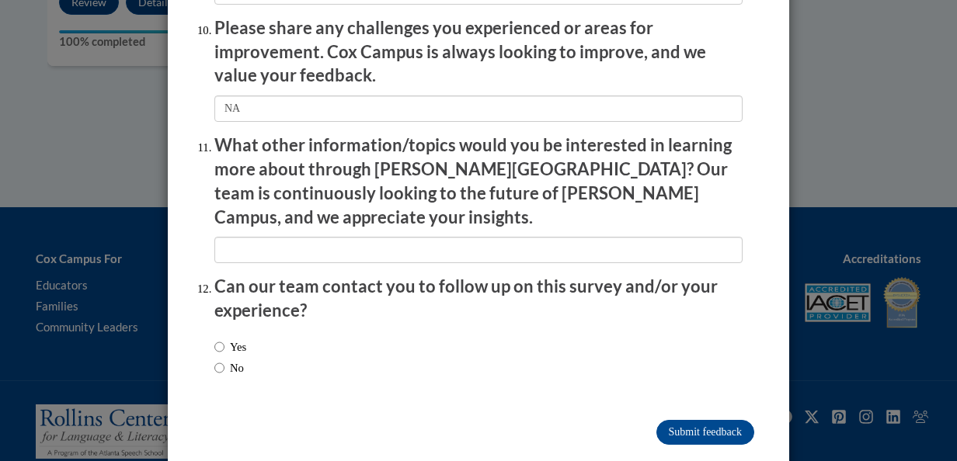
click at [228, 360] on label "No" at bounding box center [229, 368] width 30 height 17
click at [225, 360] on input "No" at bounding box center [219, 368] width 10 height 17
radio input "true"
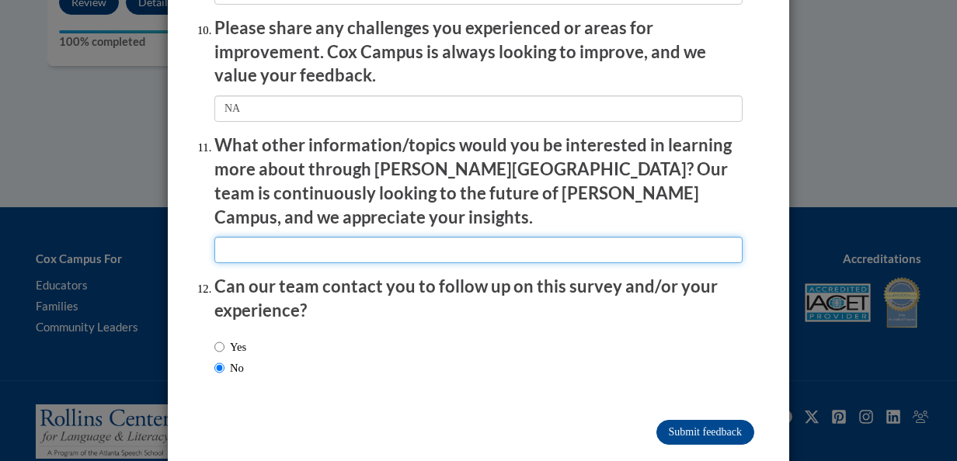
click at [308, 237] on input "textbox" at bounding box center [478, 250] width 528 height 26
type input "How to handle behavior issues."
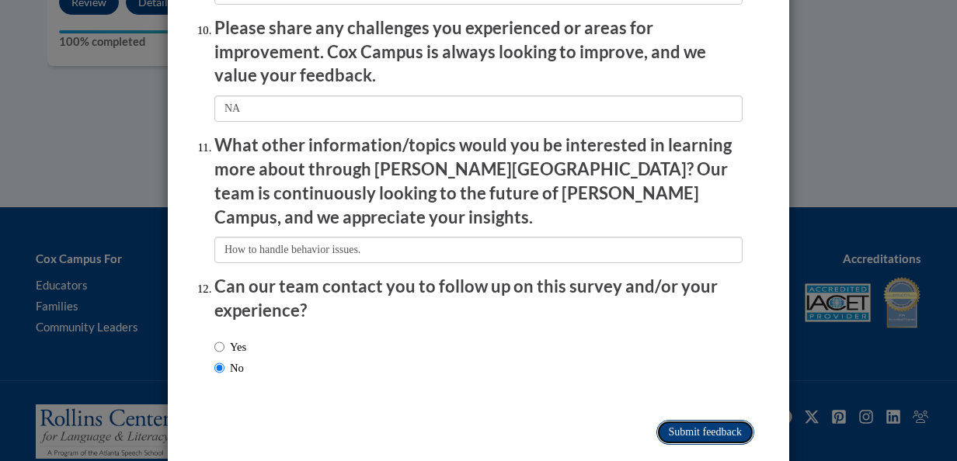
click at [656, 420] on input "Submit feedback" at bounding box center [705, 432] width 98 height 25
